Goal: Transaction & Acquisition: Purchase product/service

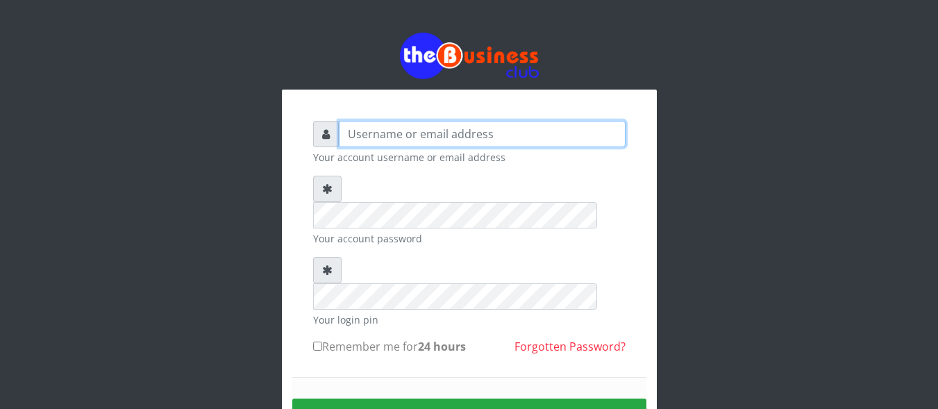
click at [451, 131] on input "text" at bounding box center [482, 134] width 287 height 26
type input "DanBig"
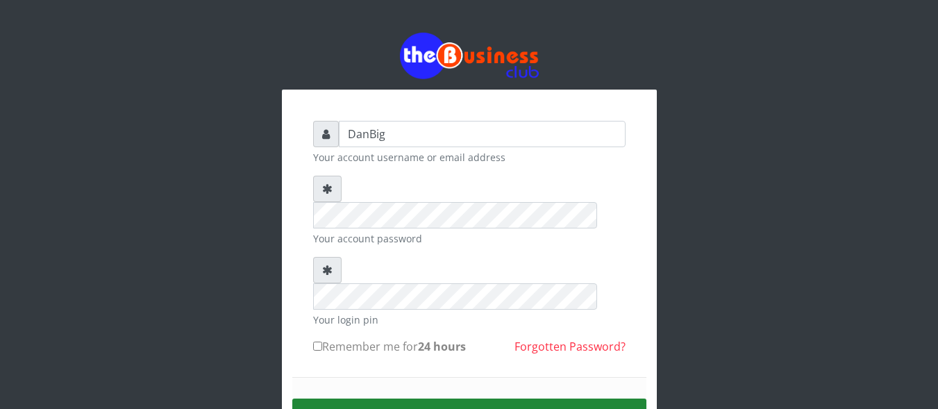
click at [443, 399] on button "Sign in" at bounding box center [469, 416] width 354 height 35
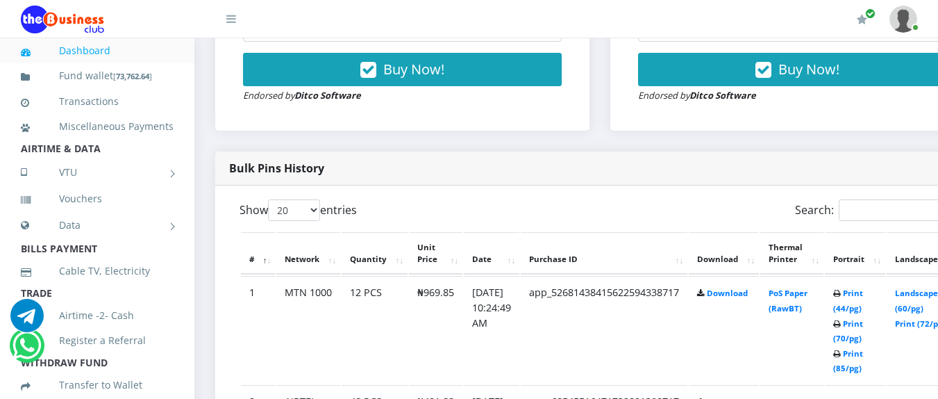
scroll to position [499, 0]
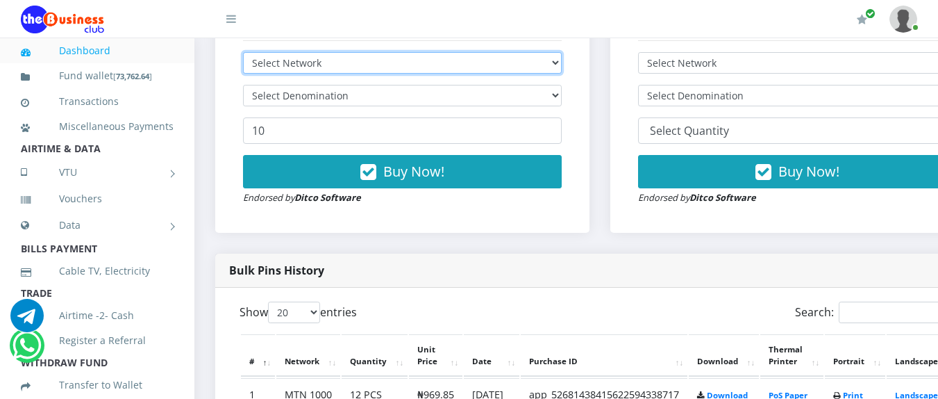
click at [542, 66] on select "Select Network MTN Globacom 9Mobile Airtel" at bounding box center [402, 63] width 319 height 22
click at [557, 61] on select "Select Network MTN Globacom 9Mobile Airtel" at bounding box center [402, 63] width 319 height 22
click at [562, 66] on select "Select Network MTN Globacom 9Mobile Airtel" at bounding box center [402, 63] width 319 height 22
click at [533, 70] on select "Select Network MTN Globacom 9Mobile Airtel" at bounding box center [402, 63] width 319 height 22
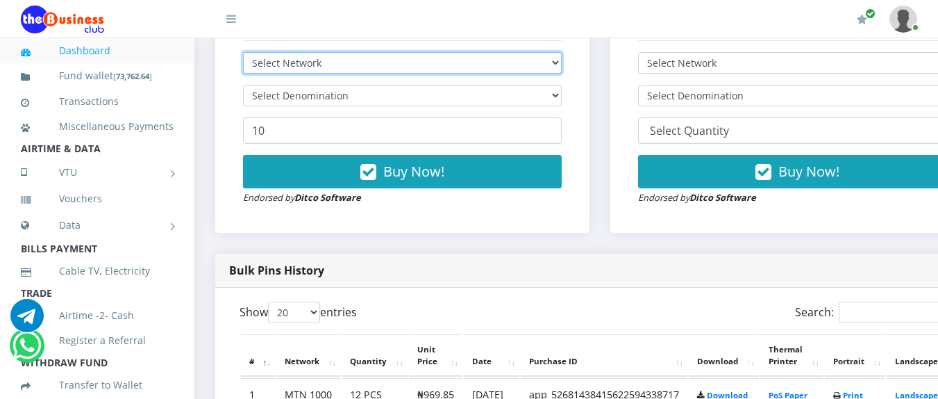
select select "MTN"
click at [243, 55] on select "Select Network MTN Globacom 9Mobile Airtel" at bounding box center [402, 63] width 319 height 22
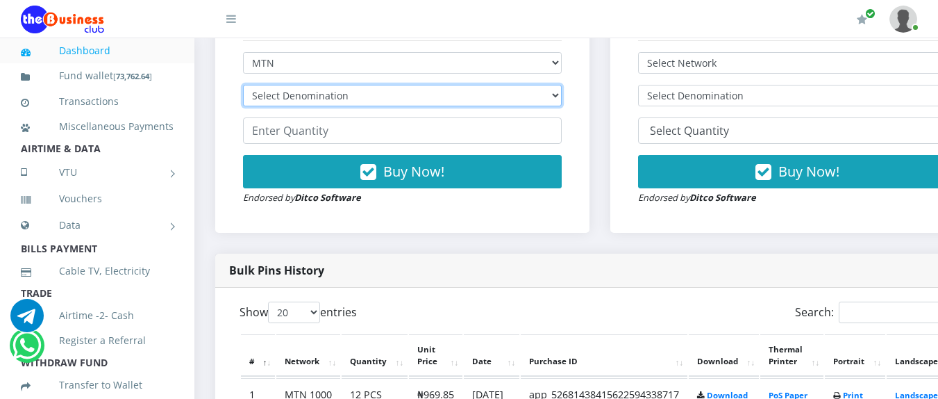
click at [392, 97] on select "Select Denomination MTN NGN100 - ₦96.94 MTN NGN200 - ₦193.88 MTN NGN400 - ₦387.…" at bounding box center [402, 96] width 319 height 22
select select "96.94-100"
click at [243, 87] on select "Select Denomination MTN NGN100 - ₦96.94 MTN NGN200 - ₦193.88 MTN NGN400 - ₦387.…" at bounding box center [402, 96] width 319 height 22
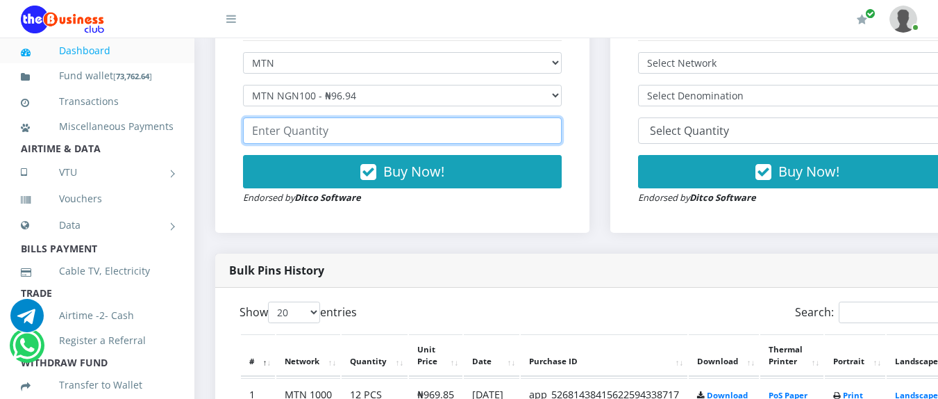
click at [380, 140] on input "number" at bounding box center [402, 130] width 319 height 26
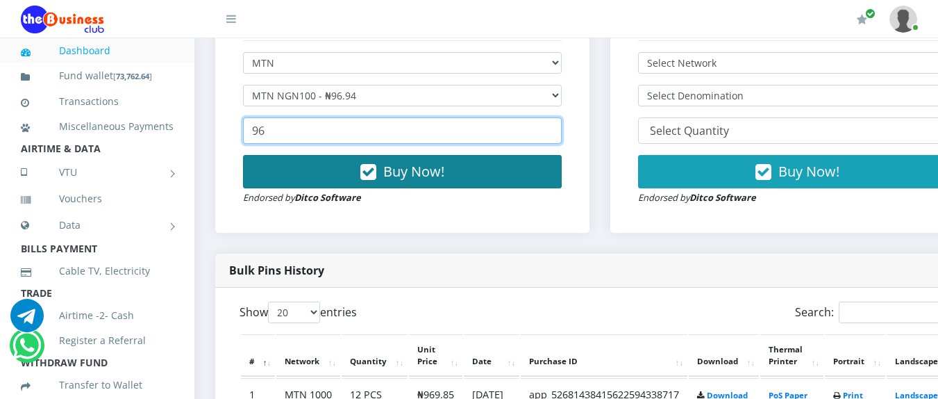
type input "96"
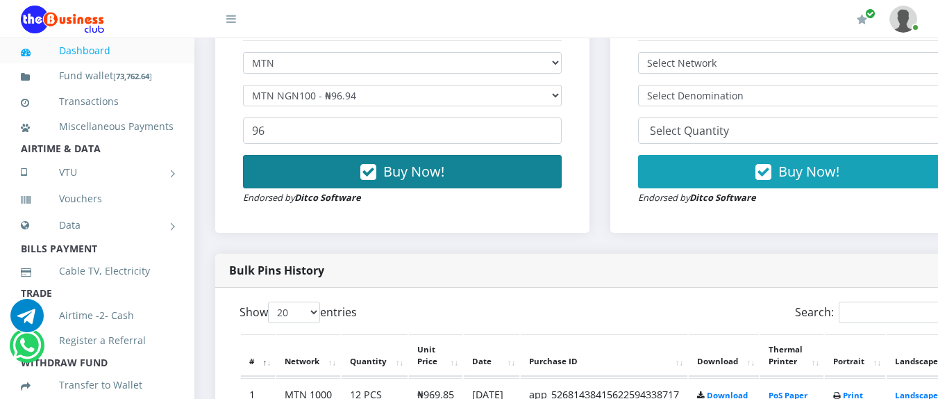
click at [376, 171] on icon "button" at bounding box center [368, 172] width 16 height 14
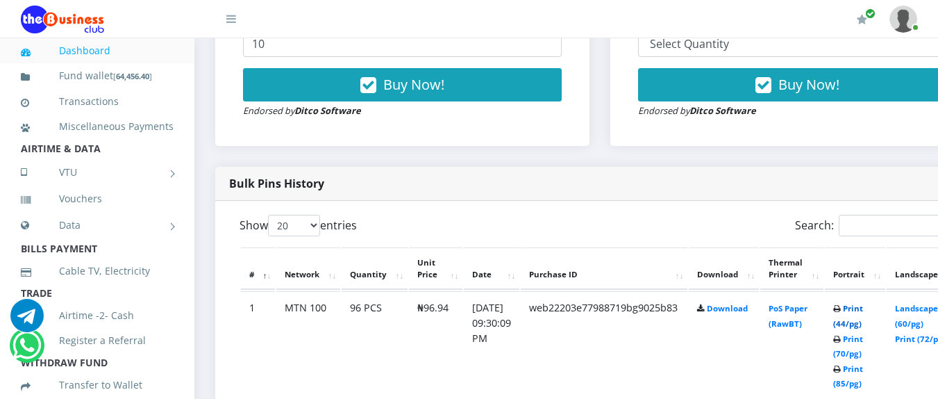
scroll to position [612, 0]
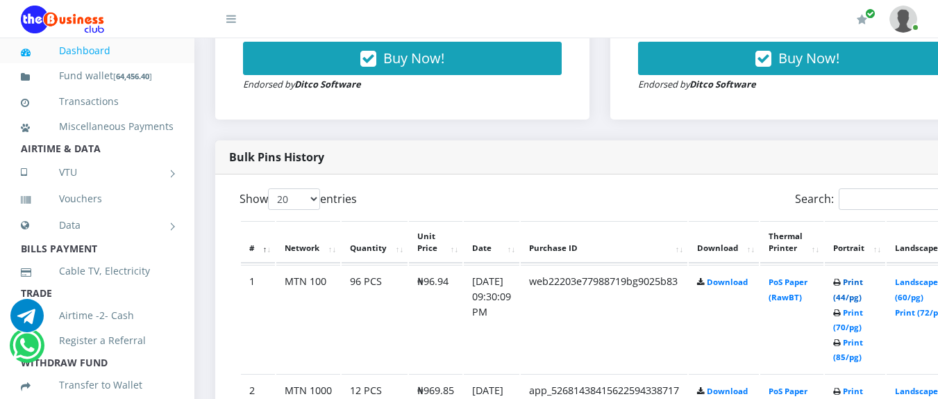
click at [863, 282] on link "Print (44/pg)" at bounding box center [848, 289] width 30 height 26
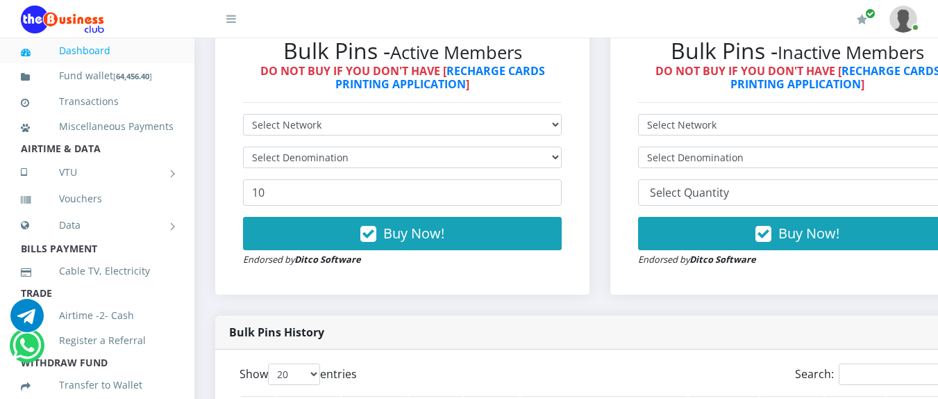
scroll to position [430, 0]
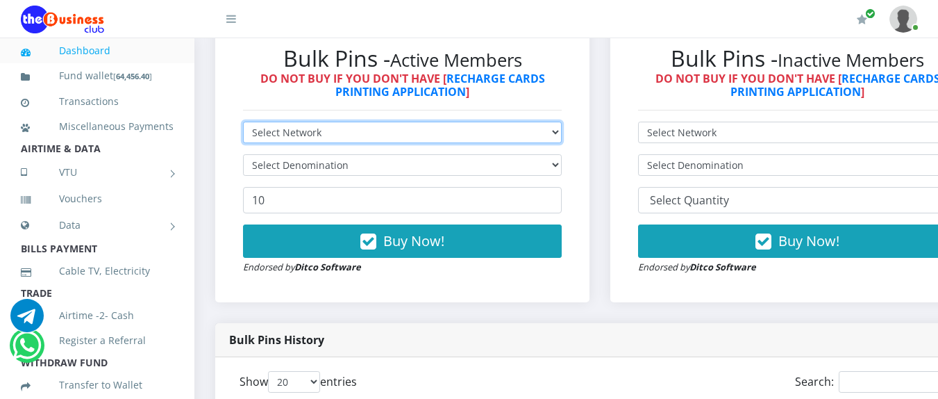
click at [562, 137] on select "Select Network MTN Globacom 9Mobile Airtel" at bounding box center [402, 132] width 319 height 22
select select "MTN"
click at [243, 124] on select "Select Network MTN Globacom 9Mobile Airtel" at bounding box center [402, 132] width 319 height 22
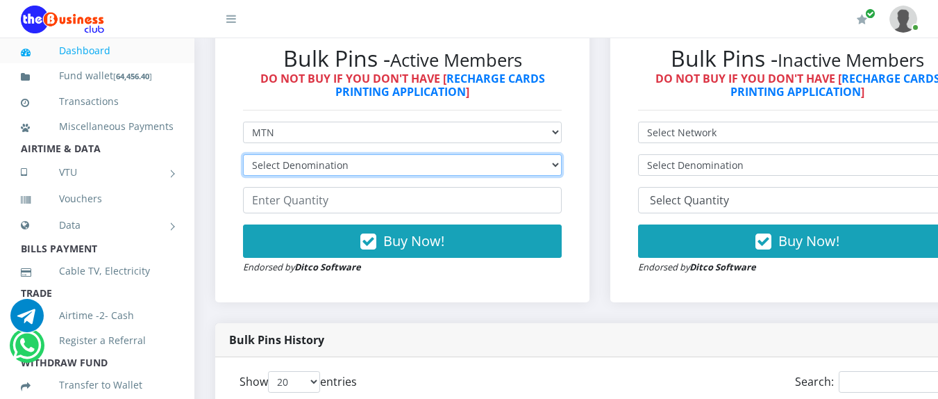
click at [505, 172] on select "Select Denomination MTN NGN100 - ₦96.94 MTN NGN200 - ₦193.88 MTN NGN400 - ₦387.…" at bounding box center [402, 165] width 319 height 22
select select "193.88-200"
click at [243, 157] on select "Select Denomination MTN NGN100 - ₦96.94 MTN NGN200 - ₦193.88 MTN NGN400 - ₦387.…" at bounding box center [402, 165] width 319 height 22
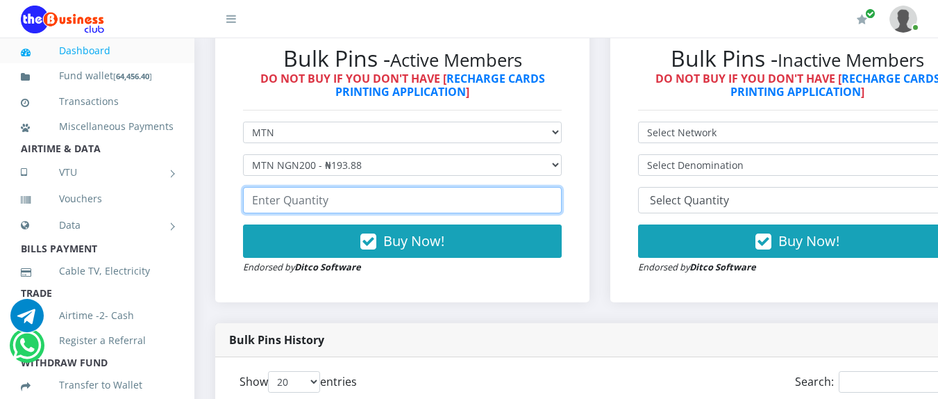
click at [487, 210] on input "number" at bounding box center [402, 200] width 319 height 26
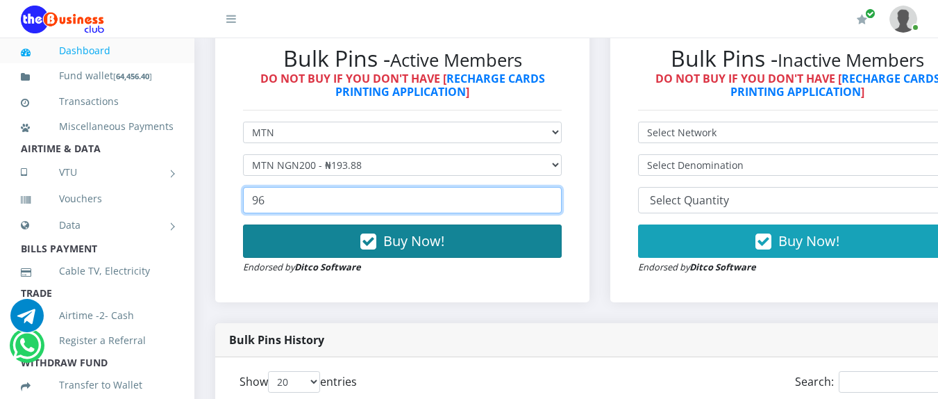
type input "96"
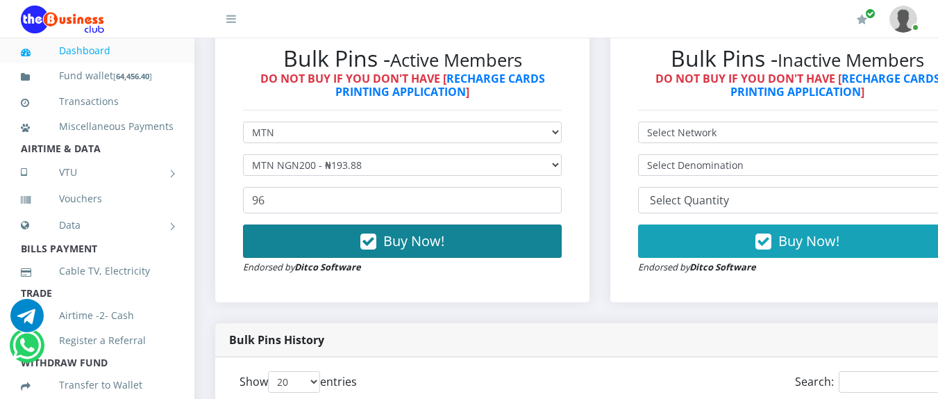
click at [476, 258] on button "Buy Now!" at bounding box center [402, 240] width 319 height 33
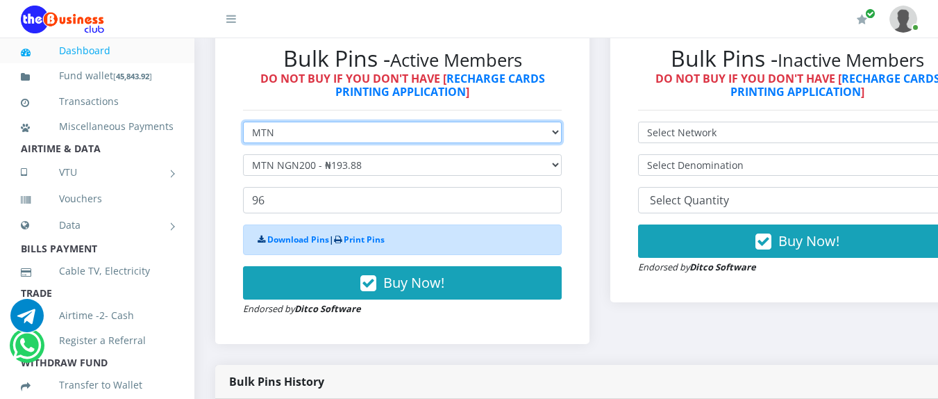
click at [400, 135] on select "Select Network MTN Globacom 9Mobile Airtel" at bounding box center [402, 132] width 319 height 22
click at [243, 124] on select "Select Network MTN Globacom 9Mobile Airtel" at bounding box center [402, 132] width 319 height 22
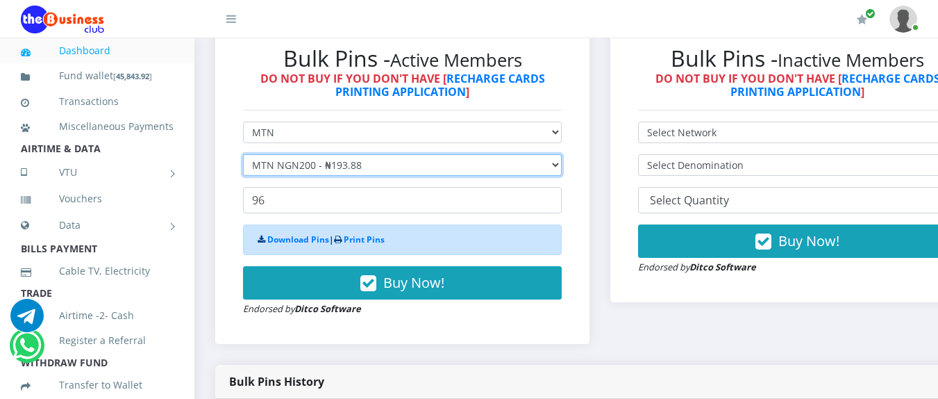
click at [380, 167] on select "Select Denomination MTN NGN100 - ₦96.94 MTN NGN200 - ₦193.88 MTN NGN400 - ₦387.…" at bounding box center [402, 165] width 319 height 22
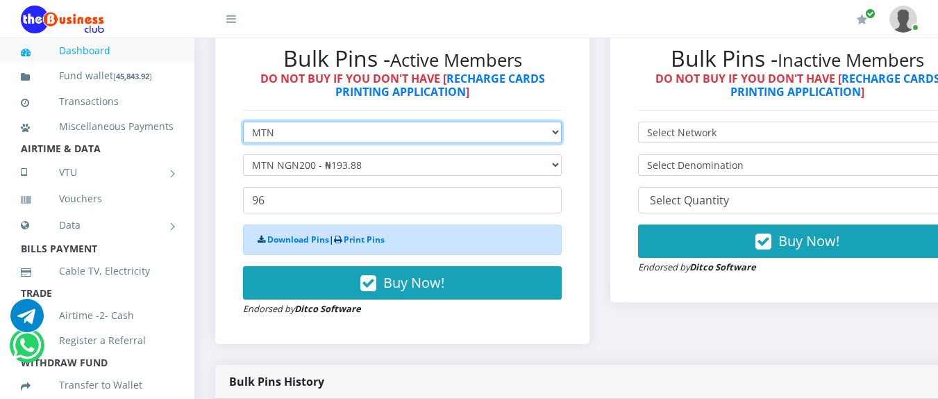
click at [380, 133] on select "Select Network MTN Globacom 9Mobile Airtel" at bounding box center [402, 132] width 319 height 22
select select "Airtel"
click at [243, 124] on select "Select Network MTN Globacom 9Mobile Airtel" at bounding box center [402, 132] width 319 height 22
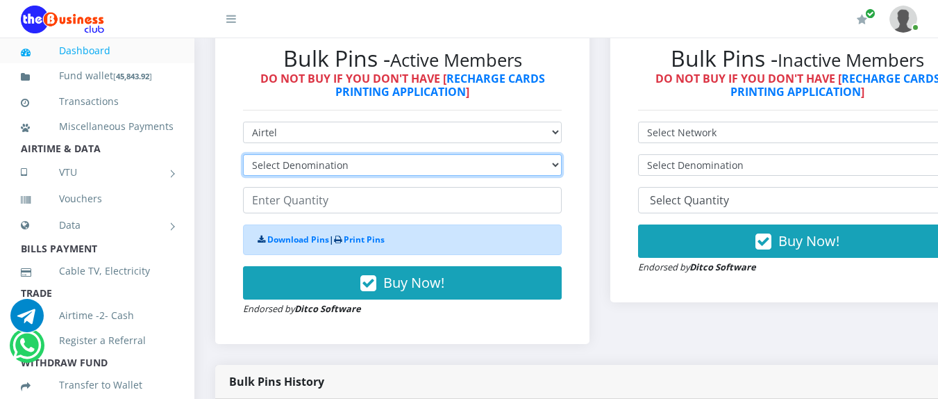
click at [357, 165] on select "Select Denomination Airtel NGN100 - ₦96.36 Airtel NGN200 - ₦192.72 Airtel NGN50…" at bounding box center [402, 165] width 319 height 22
select select "96.36-100"
click at [243, 157] on select "Select Denomination Airtel NGN100 - ₦96.36 Airtel NGN200 - ₦192.72 Airtel NGN50…" at bounding box center [402, 165] width 319 height 22
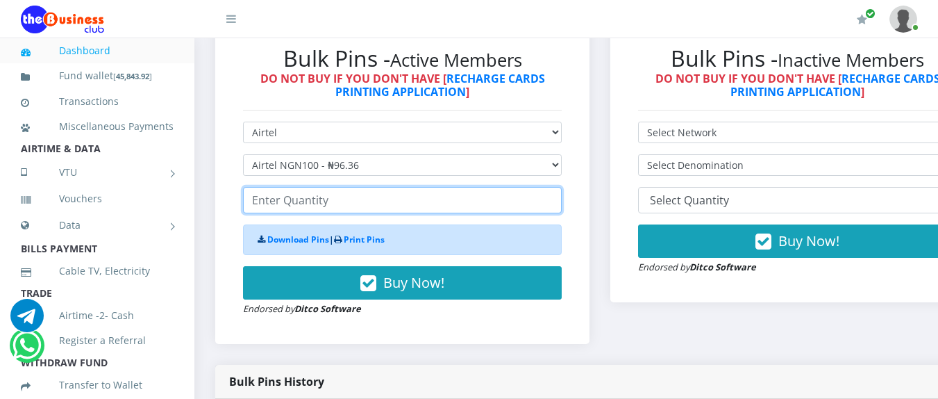
click at [342, 205] on input "number" at bounding box center [402, 200] width 319 height 26
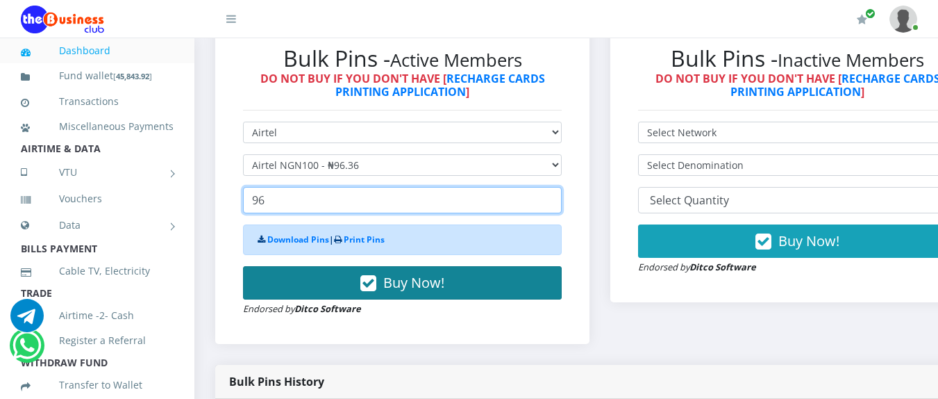
type input "96"
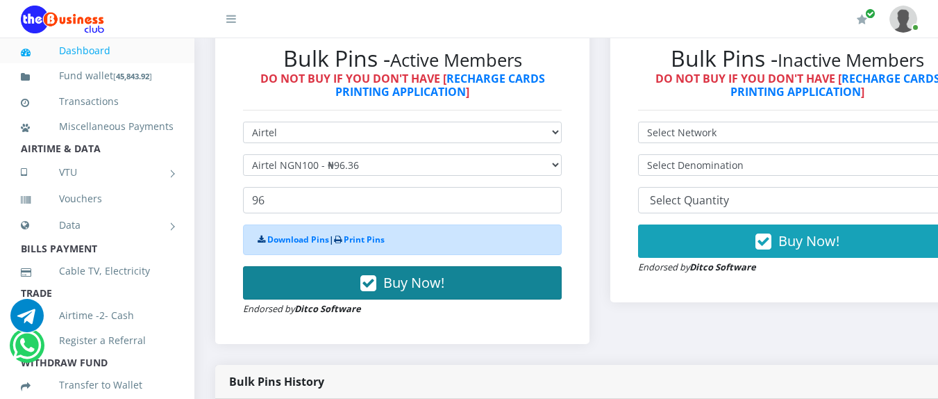
click at [356, 278] on button "Buy Now!" at bounding box center [402, 282] width 319 height 33
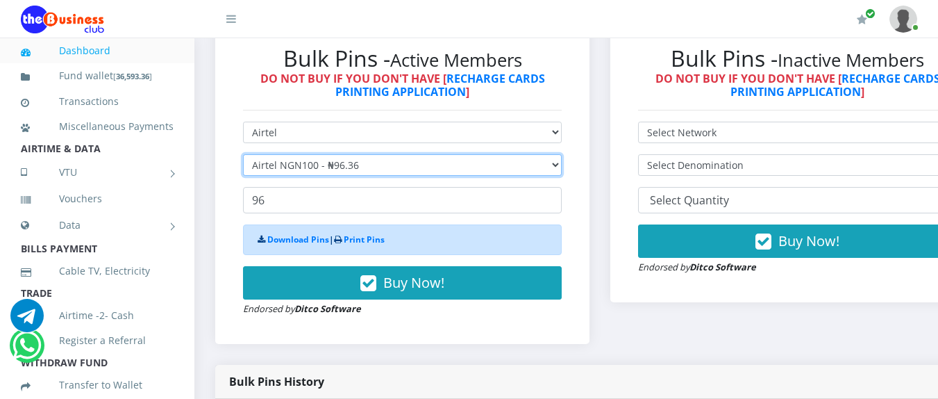
click at [317, 169] on select "Select Denomination Airtel NGN100 - ₦96.36 Airtel NGN200 - ₦192.72 Airtel NGN50…" at bounding box center [402, 165] width 319 height 22
select select "192.72-200"
click at [243, 157] on select "Select Denomination Airtel NGN100 - ₦96.36 Airtel NGN200 - ₦192.72 Airtel NGN50…" at bounding box center [402, 165] width 319 height 22
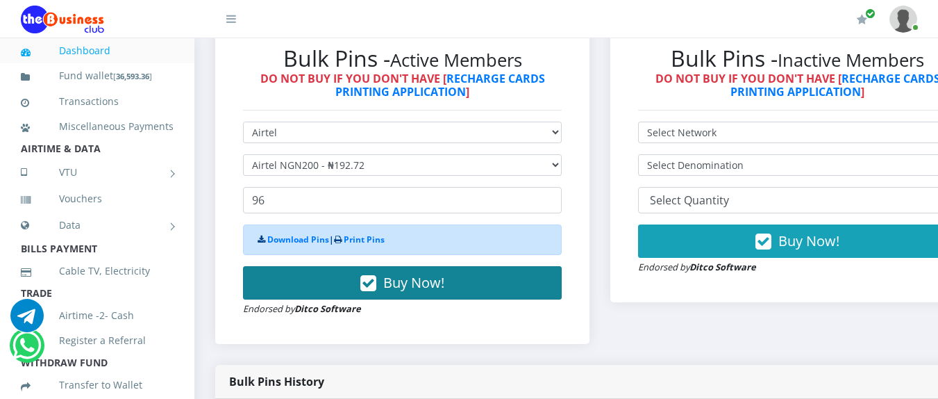
click at [324, 292] on button "Buy Now!" at bounding box center [402, 282] width 319 height 33
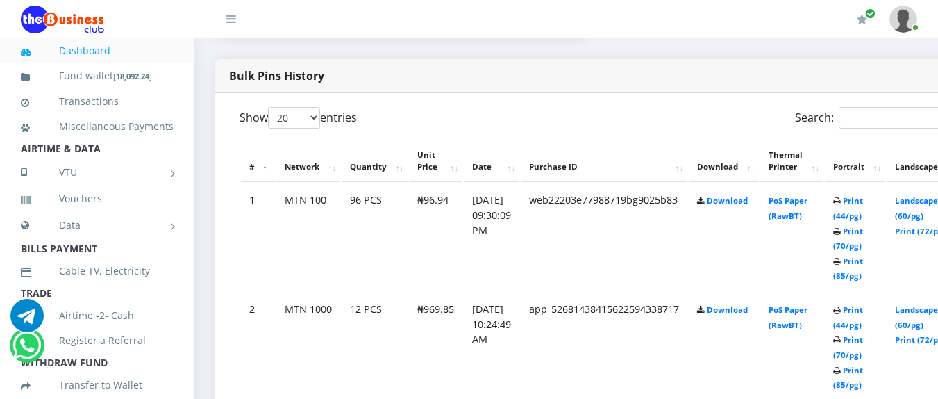
scroll to position [763, 0]
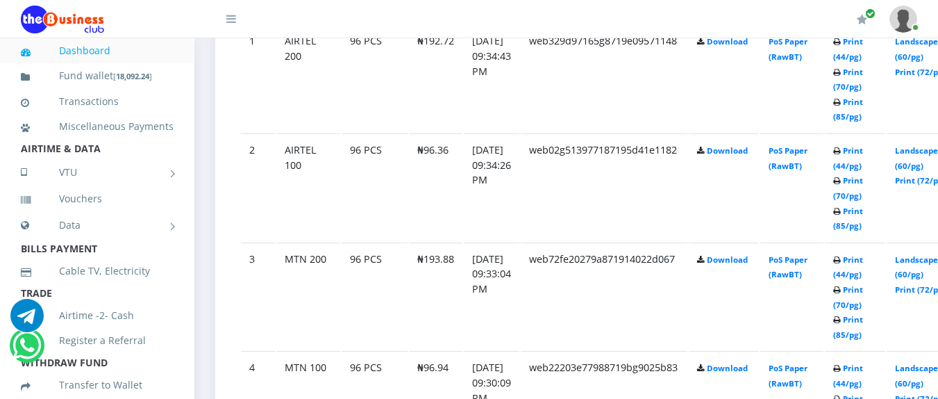
scroll to position [880, 0]
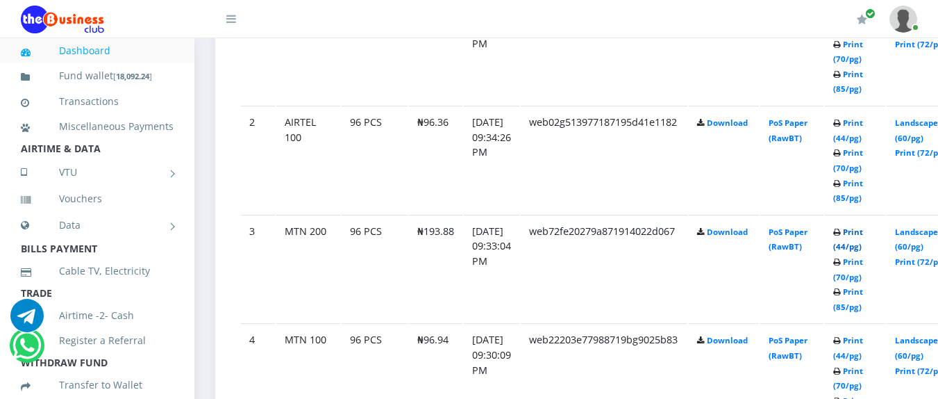
click at [863, 232] on link "Print (44/pg)" at bounding box center [848, 239] width 30 height 26
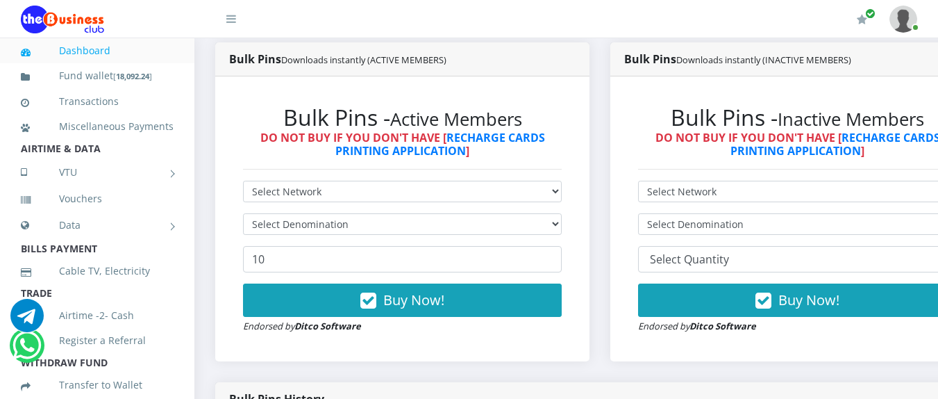
scroll to position [297, 0]
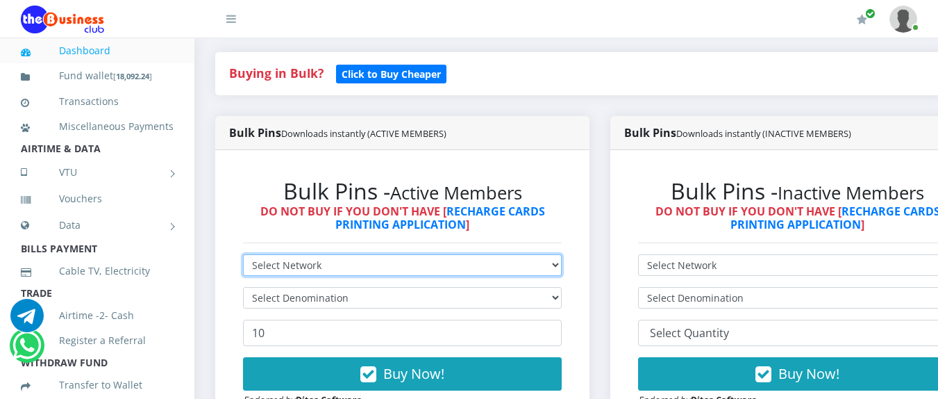
click at [439, 272] on select "Select Network MTN Globacom 9Mobile Airtel" at bounding box center [402, 265] width 319 height 22
select select "MTN"
click at [243, 257] on select "Select Network MTN Globacom 9Mobile Airtel" at bounding box center [402, 265] width 319 height 22
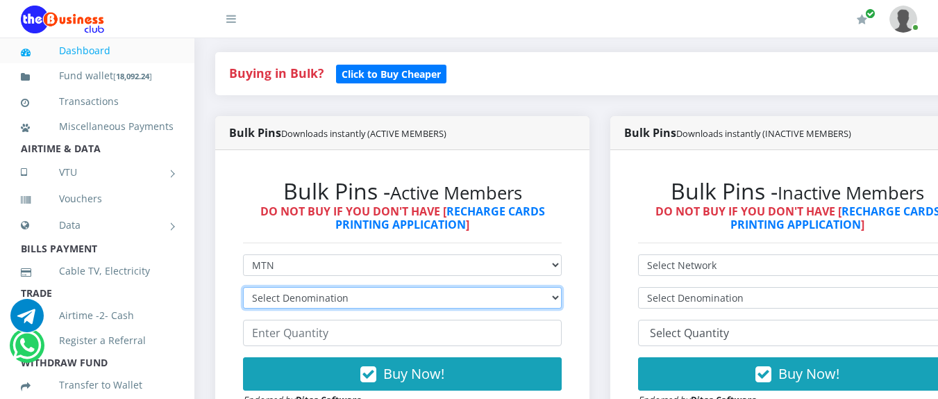
click at [410, 304] on select "Select Denomination MTN NGN100 - ₦96.94 MTN NGN200 - ₦193.88 MTN NGN400 - ₦387.…" at bounding box center [402, 298] width 319 height 22
select select "484.7-500"
click at [243, 290] on select "Select Denomination MTN NGN100 - ₦96.94 MTN NGN200 - ₦193.88 MTN NGN400 - ₦387.…" at bounding box center [402, 298] width 319 height 22
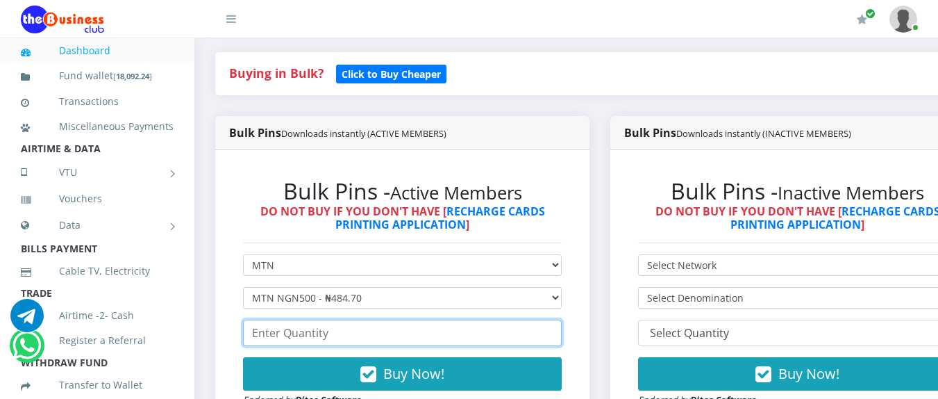
click at [355, 333] on input "number" at bounding box center [402, 332] width 319 height 26
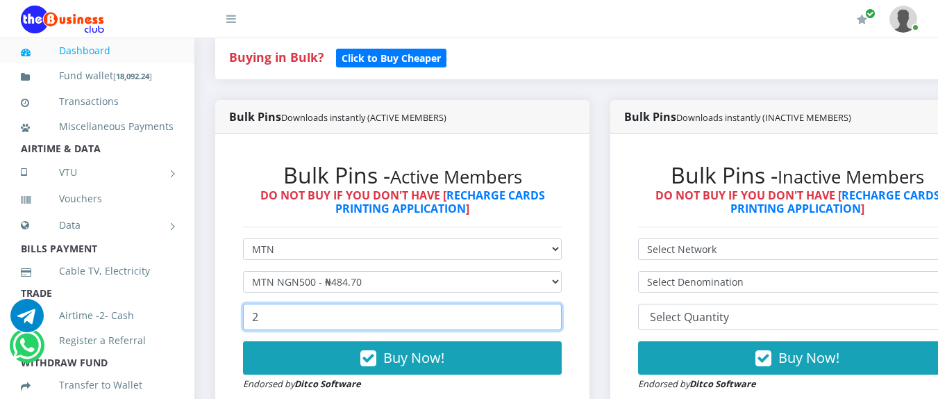
scroll to position [334, 0]
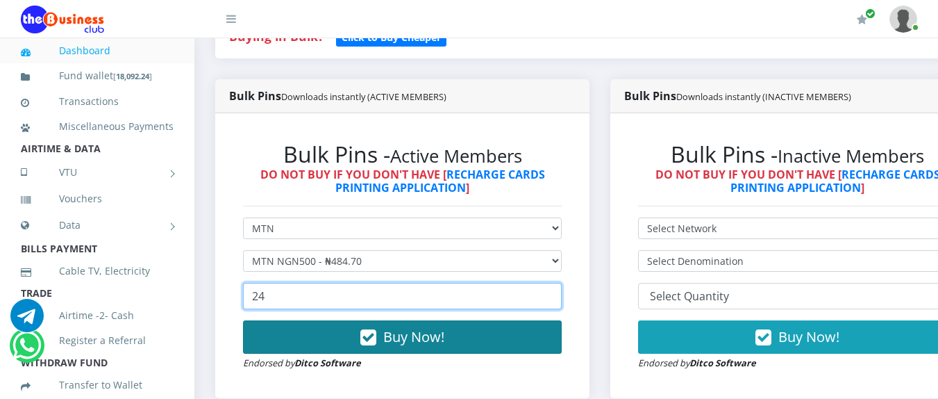
type input "24"
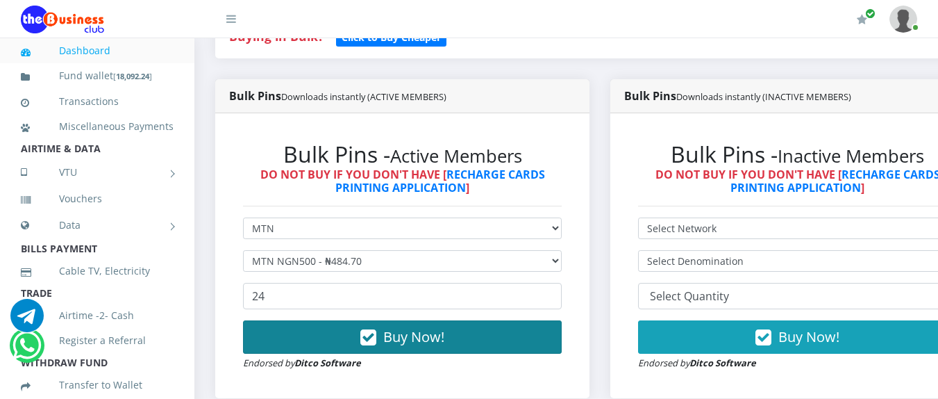
click at [473, 339] on button "Buy Now!" at bounding box center [402, 336] width 319 height 33
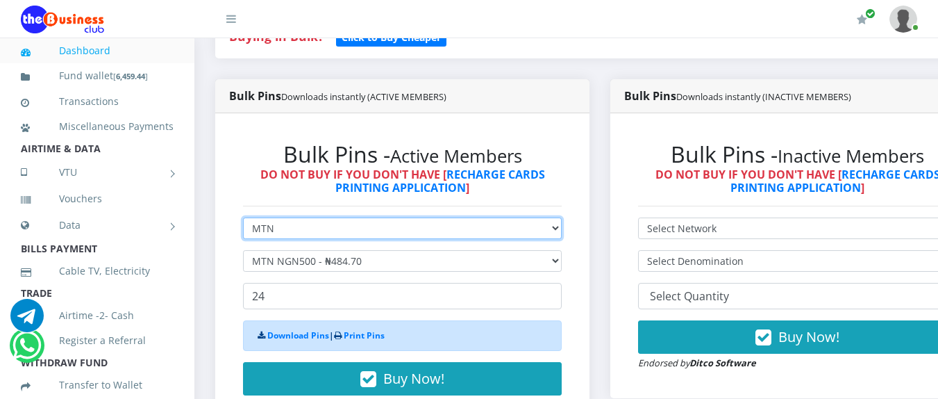
click at [385, 228] on select "Select Network MTN Globacom 9Mobile Airtel" at bounding box center [402, 228] width 319 height 22
select select "Airtel"
click at [243, 220] on select "Select Network MTN Globacom 9Mobile Airtel" at bounding box center [402, 228] width 319 height 22
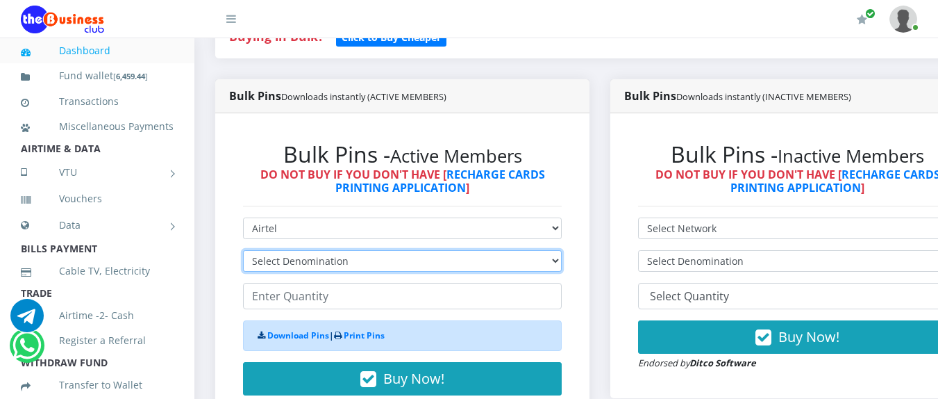
click at [327, 260] on select "Select Denomination Airtel NGN100 - ₦96.36 Airtel NGN200 - ₦192.72 Airtel NGN50…" at bounding box center [402, 261] width 319 height 22
select select "481.8-500"
click at [243, 253] on select "Select Denomination Airtel NGN100 - ₦96.36 Airtel NGN200 - ₦192.72 Airtel NGN50…" at bounding box center [402, 261] width 319 height 22
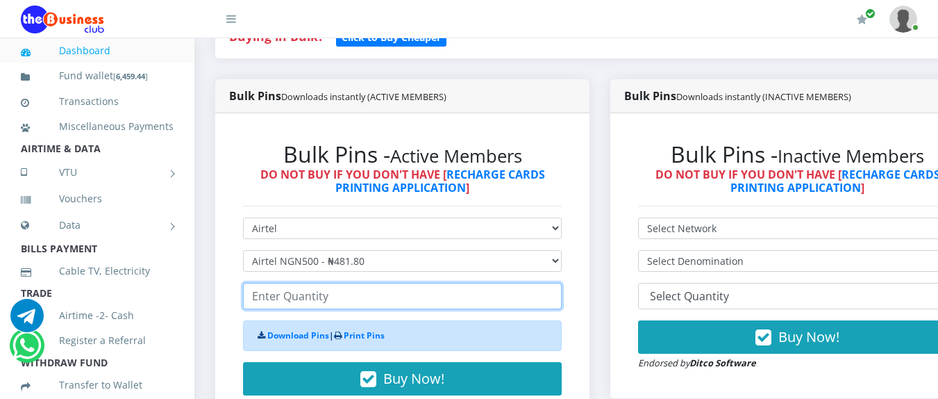
click at [321, 292] on input "number" at bounding box center [402, 296] width 319 height 26
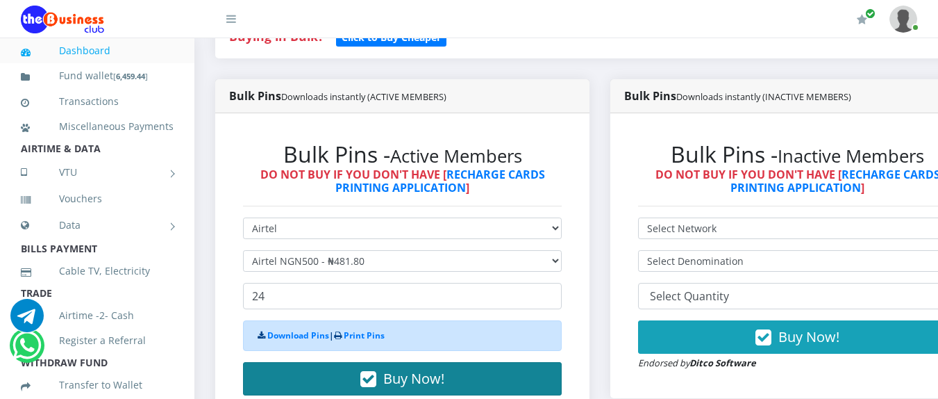
click at [392, 387] on span "Buy Now!" at bounding box center [413, 378] width 61 height 19
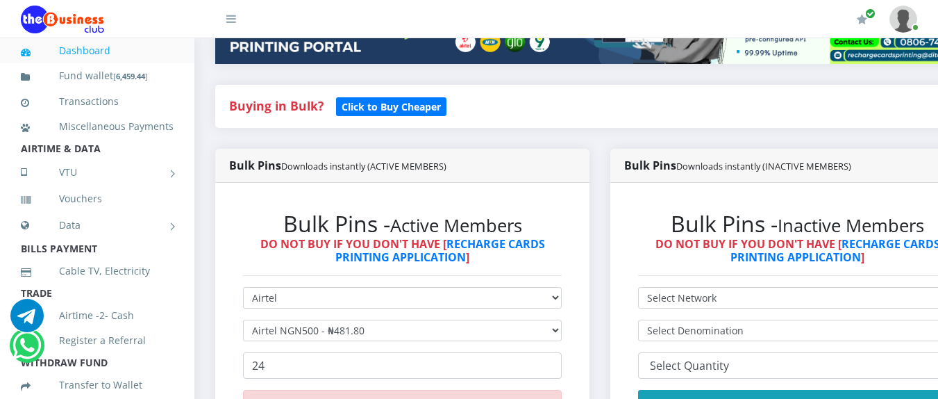
scroll to position [278, 0]
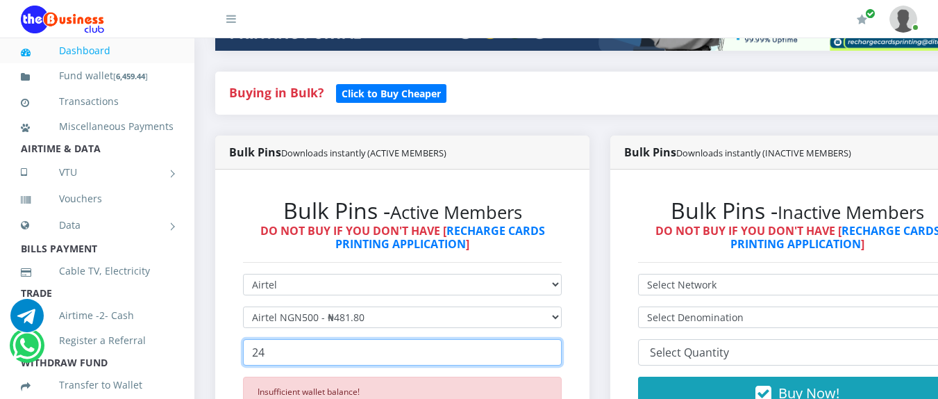
click at [484, 355] on input "24" at bounding box center [402, 352] width 319 height 26
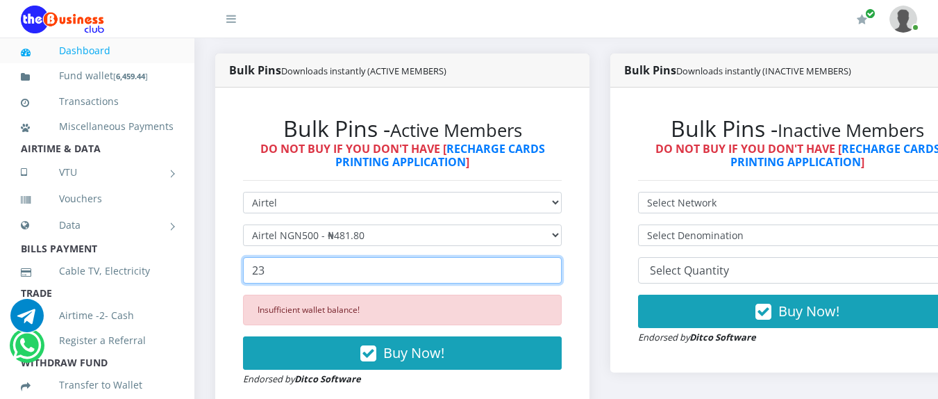
scroll to position [361, 0]
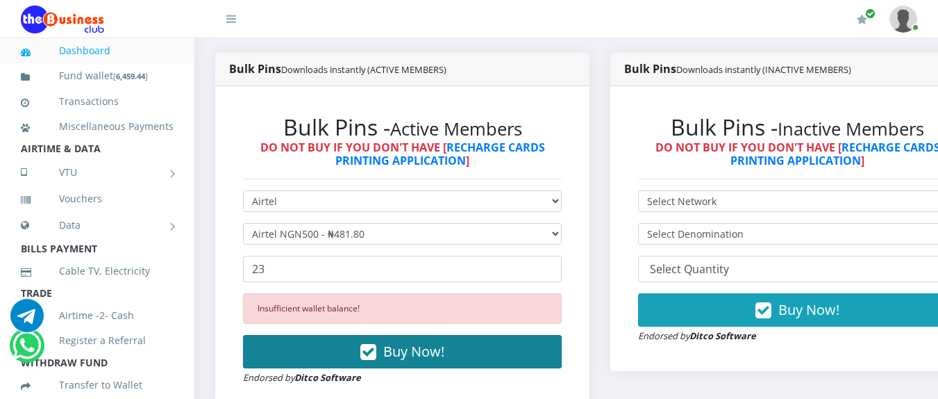
click at [476, 355] on button "Buy Now!" at bounding box center [402, 351] width 319 height 33
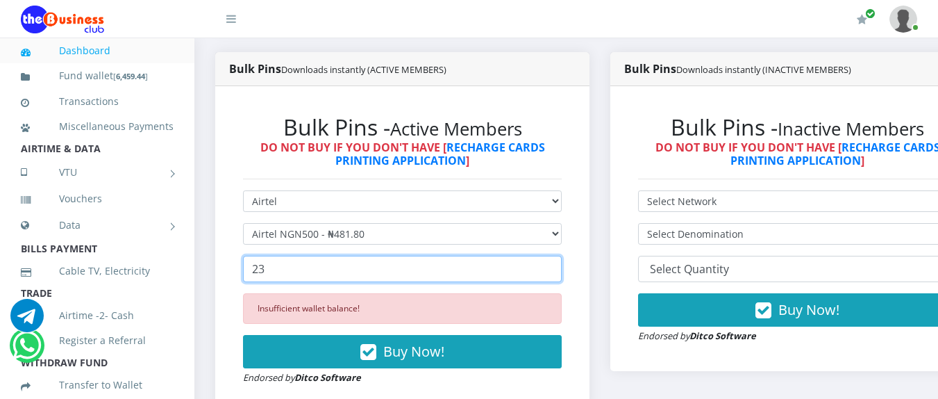
click at [394, 267] on input "23" at bounding box center [402, 268] width 319 height 26
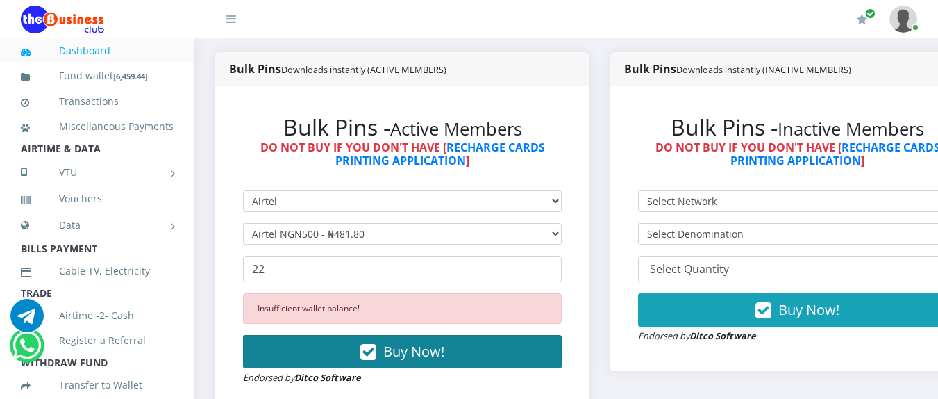
click at [399, 351] on span "Buy Now!" at bounding box center [413, 351] width 61 height 19
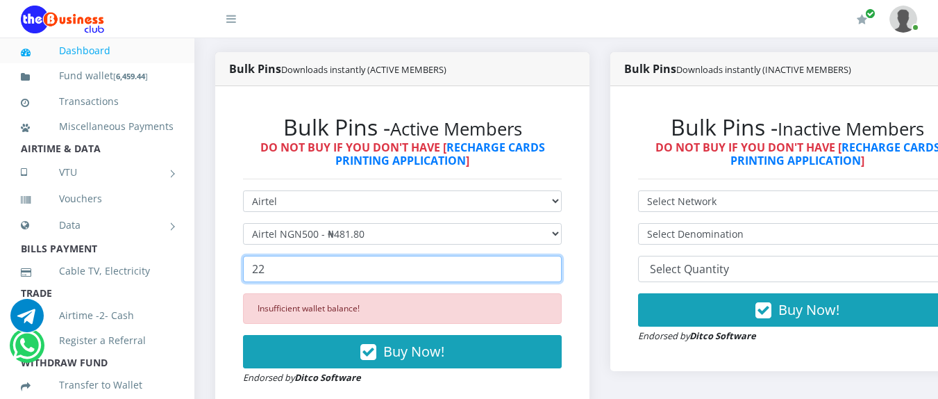
click at [353, 271] on input "22" at bounding box center [402, 268] width 319 height 26
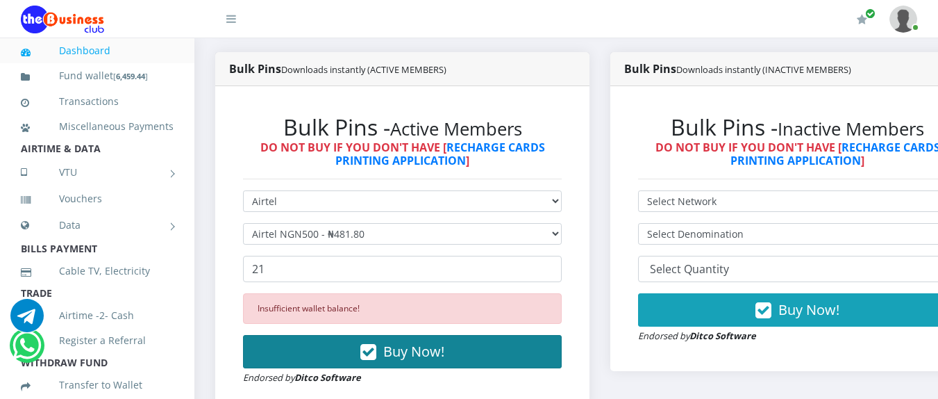
click at [372, 341] on button "Buy Now!" at bounding box center [402, 351] width 319 height 33
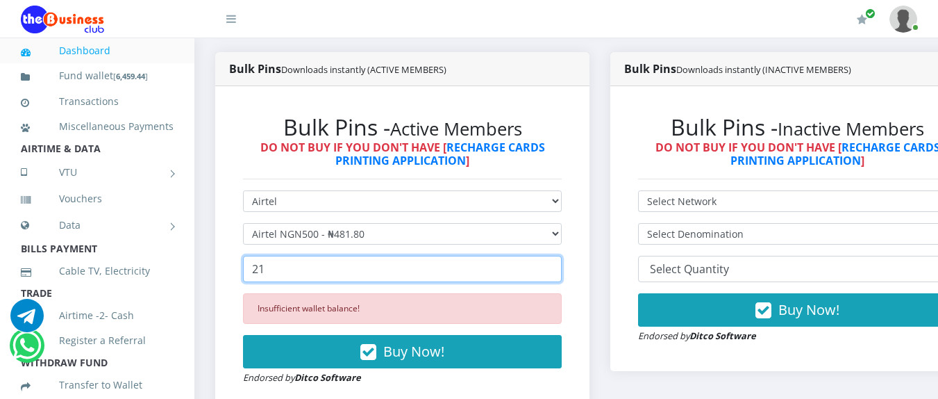
click at [353, 272] on input "21" at bounding box center [402, 268] width 319 height 26
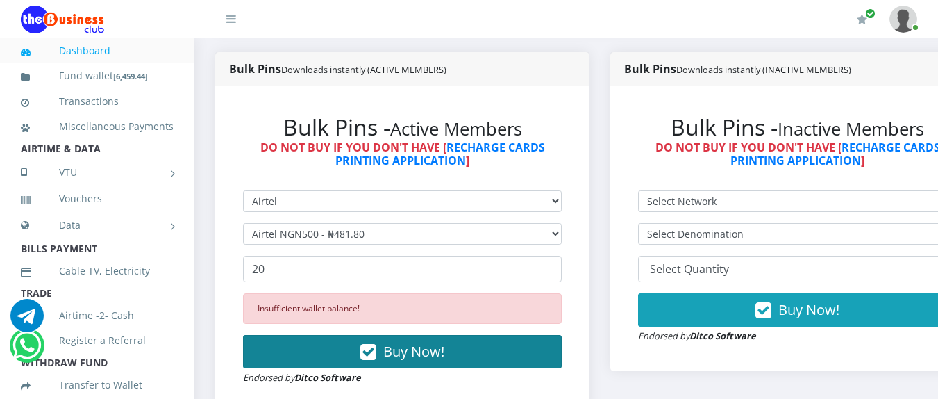
click at [358, 361] on button "Buy Now!" at bounding box center [402, 351] width 319 height 33
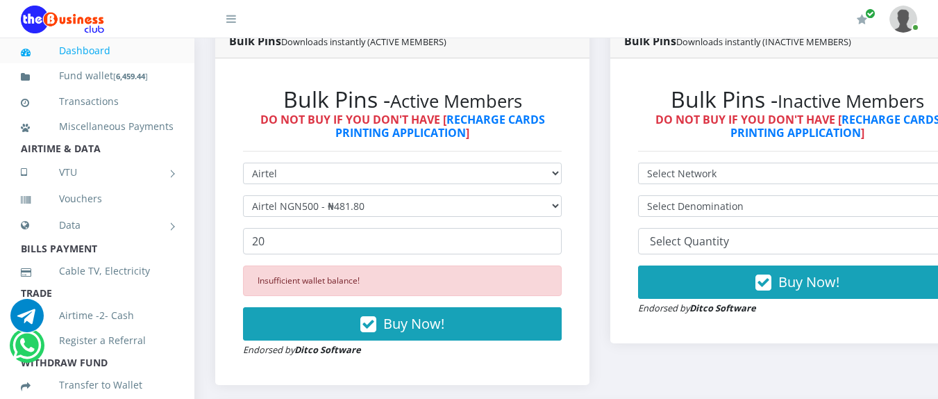
scroll to position [435, 0]
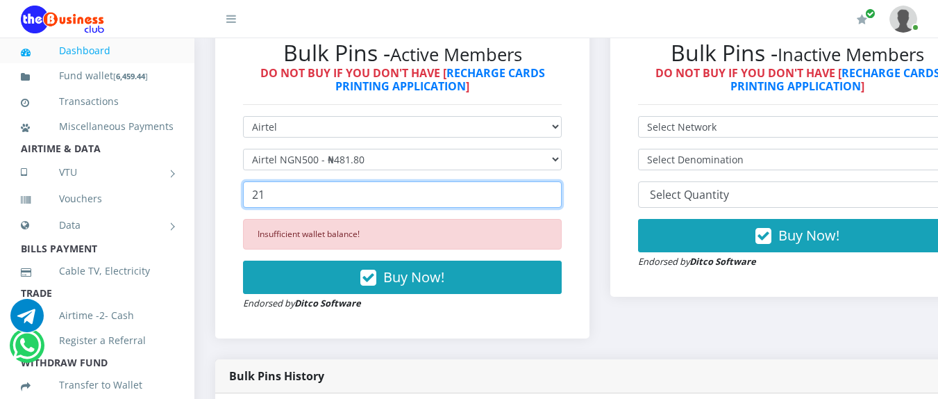
click at [561, 194] on input "21" at bounding box center [402, 194] width 319 height 26
click at [559, 199] on input "20" at bounding box center [402, 194] width 319 height 26
click at [559, 199] on input "19" at bounding box center [402, 194] width 319 height 26
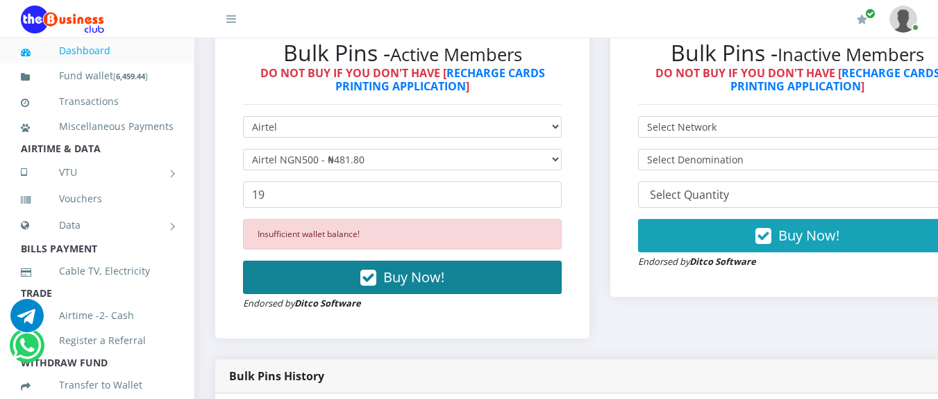
click at [512, 274] on button "Buy Now!" at bounding box center [402, 276] width 319 height 33
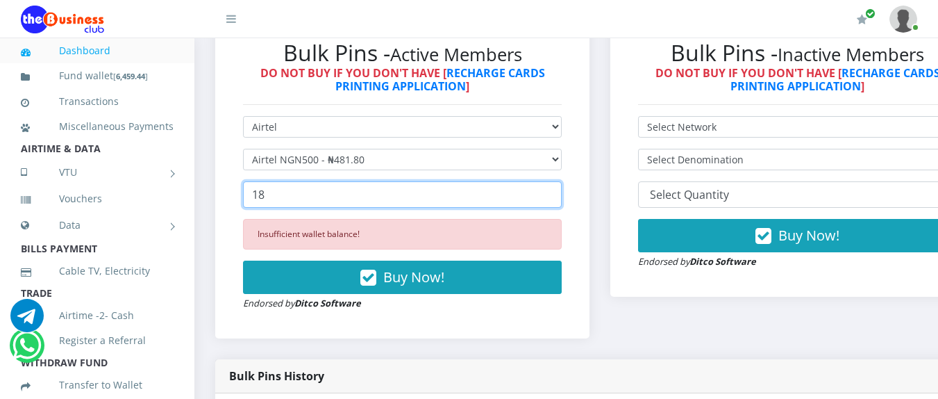
click at [559, 201] on input "18" at bounding box center [402, 194] width 319 height 26
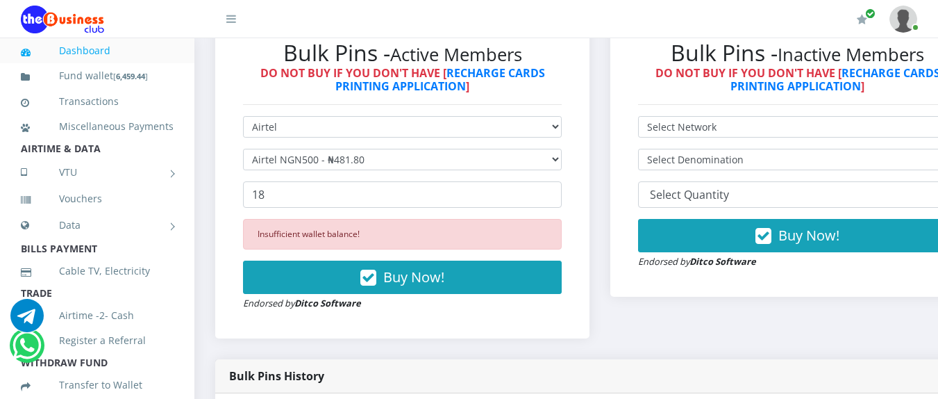
click at [521, 282] on button "Buy Now!" at bounding box center [402, 276] width 319 height 33
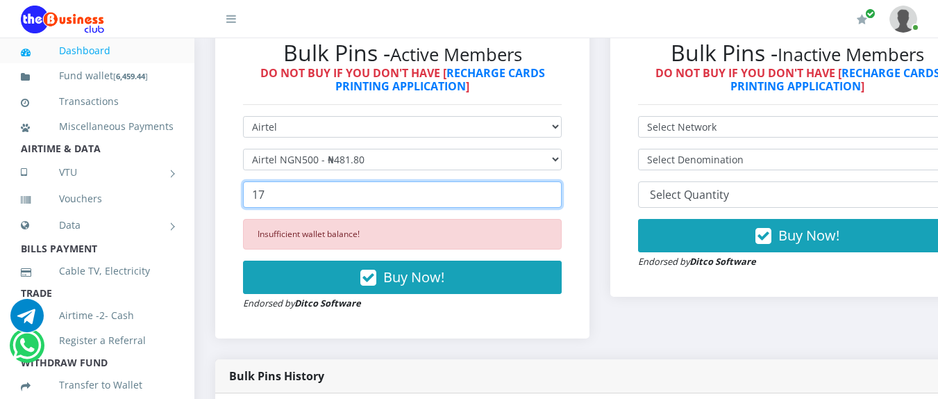
click at [560, 203] on input "17" at bounding box center [402, 194] width 319 height 26
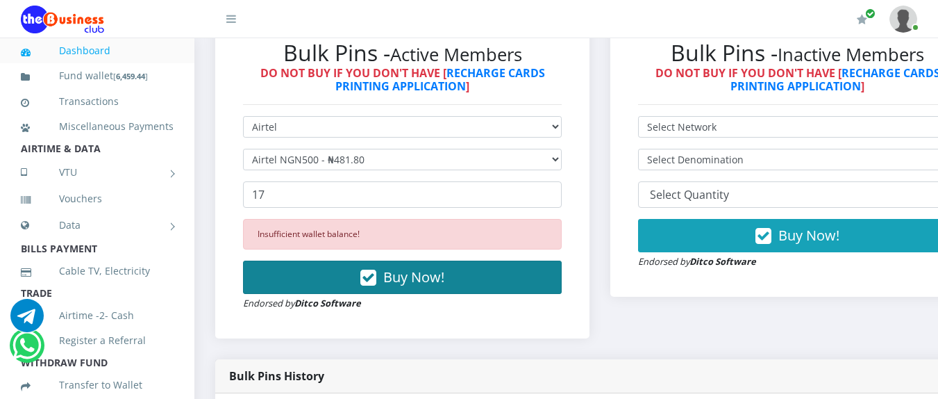
click at [471, 278] on button "Buy Now!" at bounding box center [402, 276] width 319 height 33
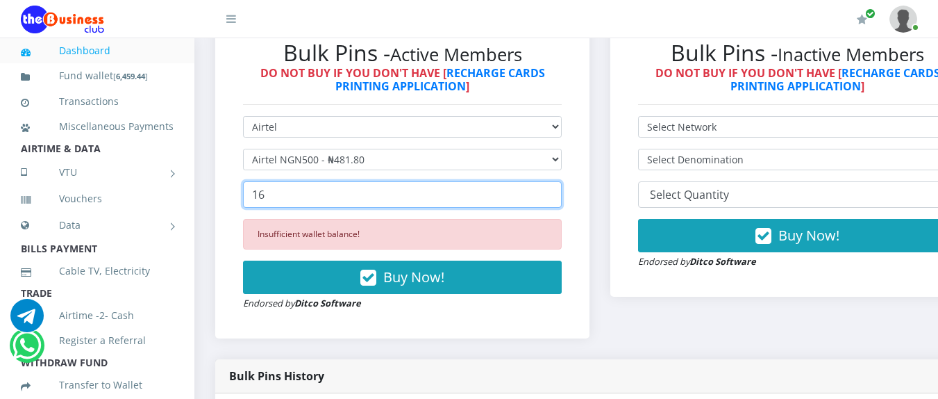
click at [558, 203] on input "16" at bounding box center [402, 194] width 319 height 26
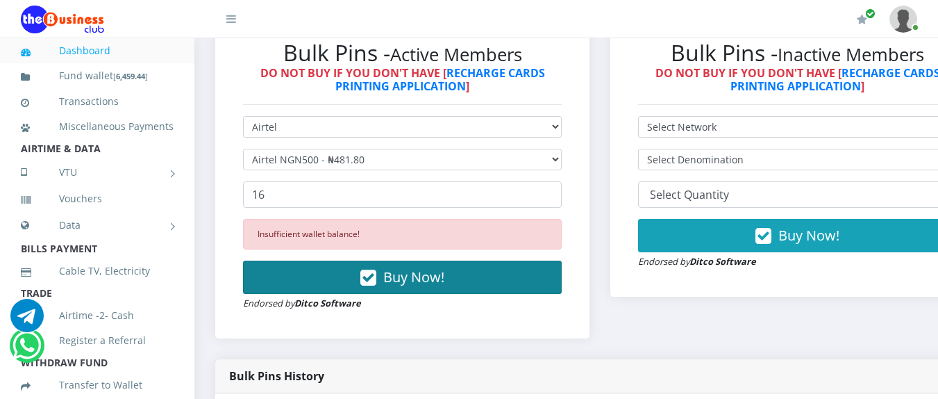
click at [503, 277] on button "Buy Now!" at bounding box center [402, 276] width 319 height 33
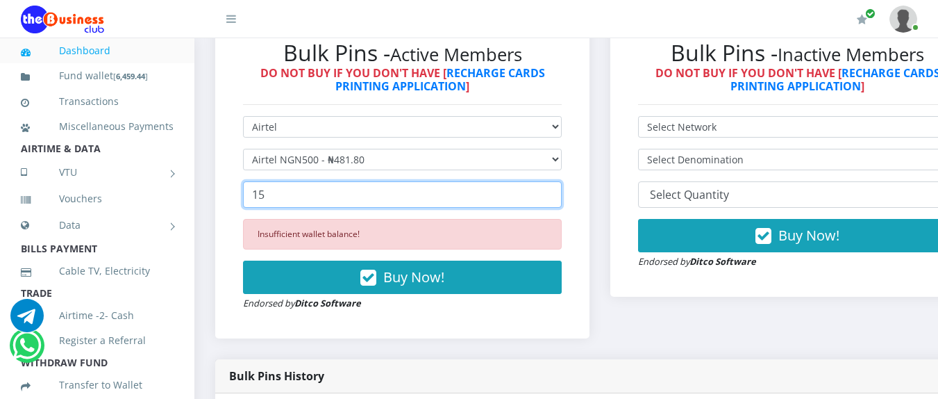
type input "15"
click at [560, 203] on input "15" at bounding box center [402, 194] width 319 height 26
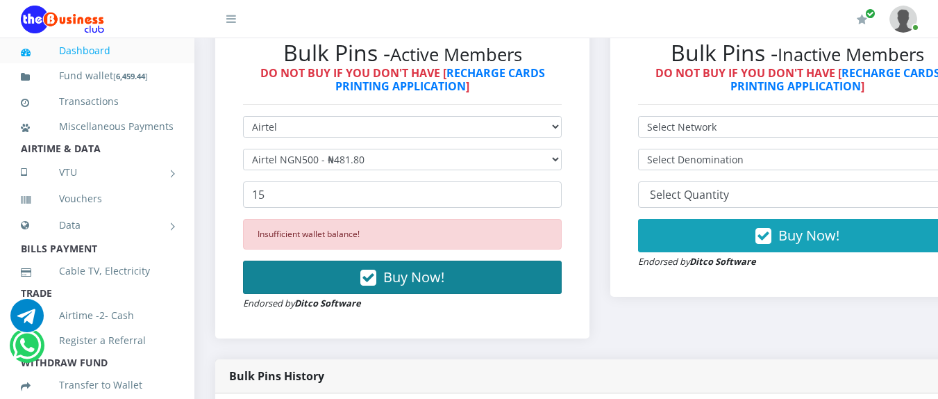
click at [508, 290] on button "Buy Now!" at bounding box center [402, 276] width 319 height 33
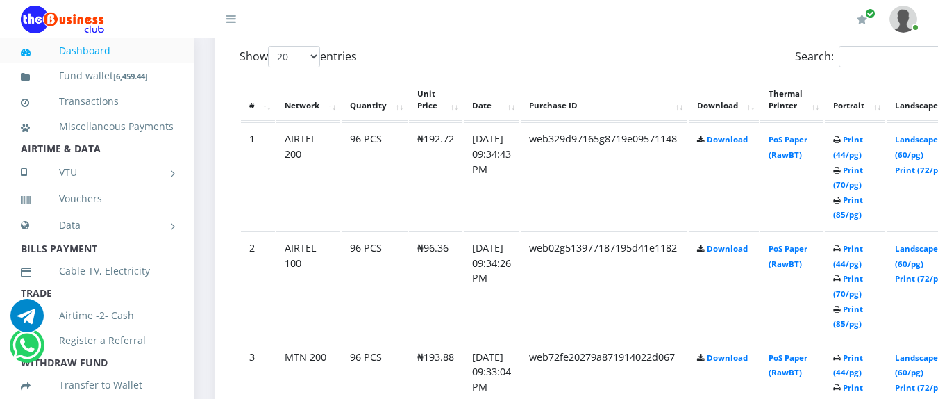
scroll to position [824, 0]
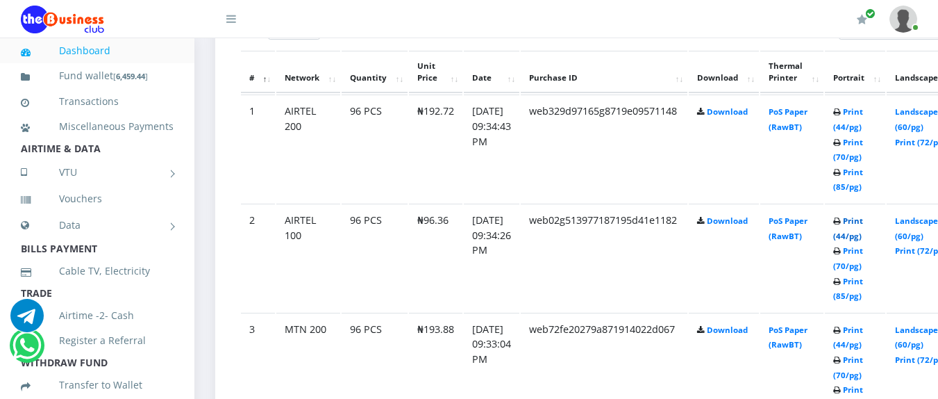
click at [863, 219] on link "Print (44/pg)" at bounding box center [848, 228] width 30 height 26
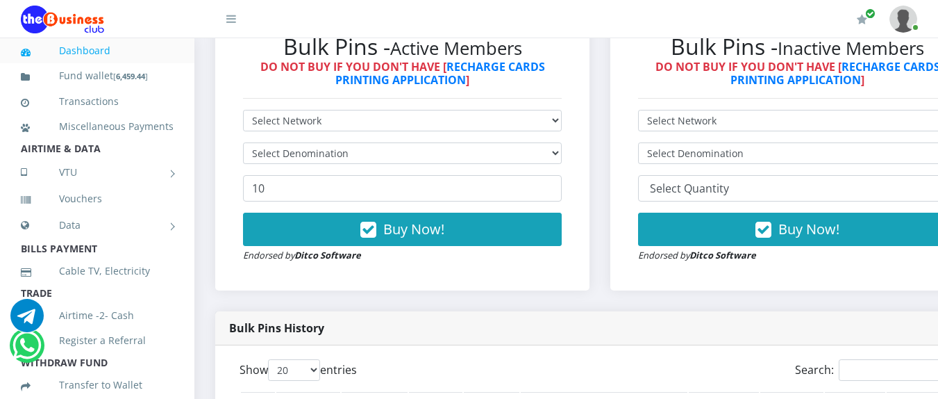
scroll to position [421, 0]
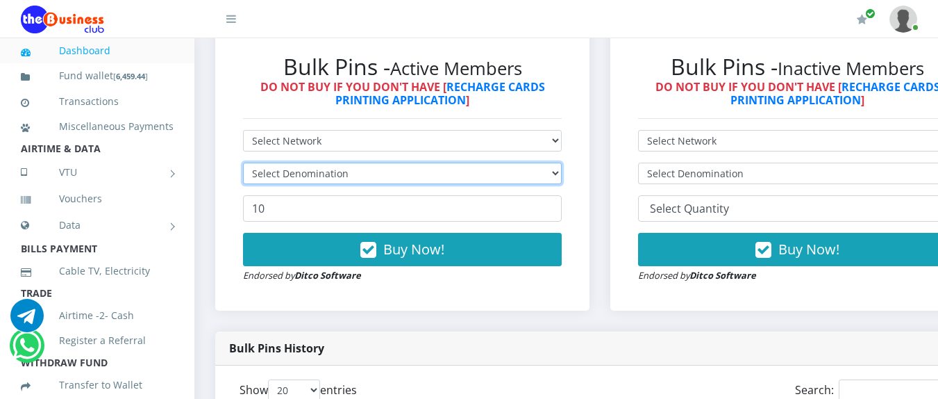
click at [472, 172] on select "Select Denomination" at bounding box center [402, 173] width 319 height 22
click at [448, 171] on select "Select Denomination" at bounding box center [402, 173] width 319 height 22
select select
click at [243, 165] on select "Select Denomination" at bounding box center [402, 173] width 319 height 22
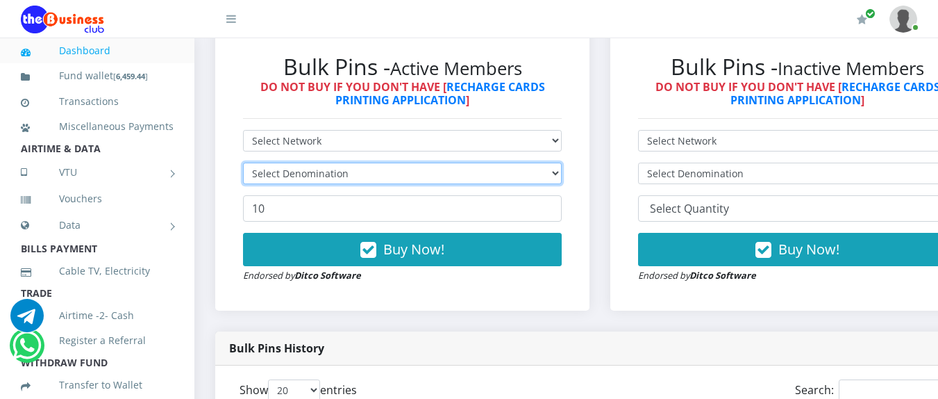
click at [557, 175] on select "Select Denomination" at bounding box center [402, 173] width 319 height 22
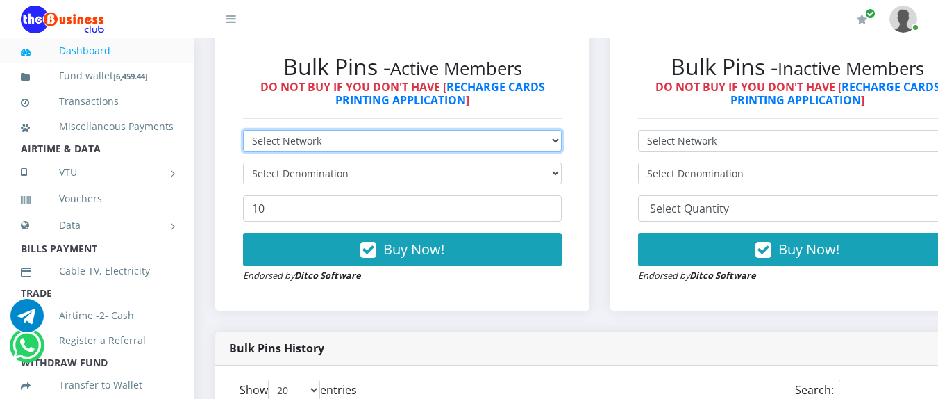
click at [499, 139] on select "Select Network MTN Globacom 9Mobile Airtel" at bounding box center [402, 141] width 319 height 22
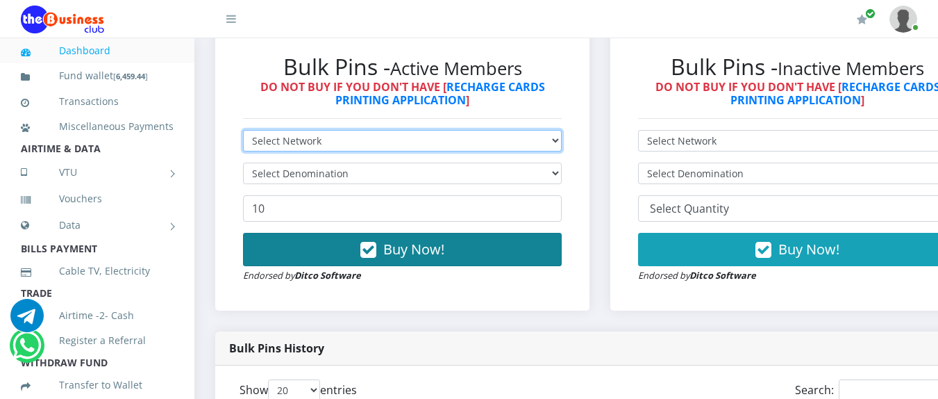
click at [243, 133] on select "Select Network MTN Globacom 9Mobile Airtel" at bounding box center [402, 141] width 319 height 22
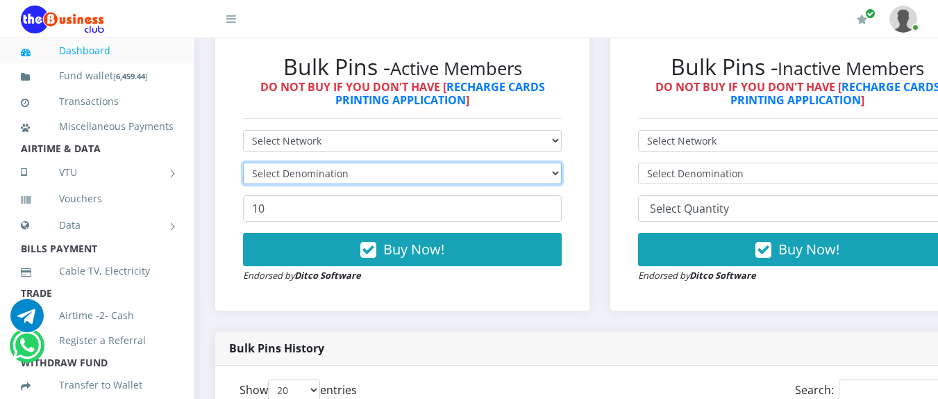
click at [435, 178] on select "Select Denomination" at bounding box center [402, 173] width 319 height 22
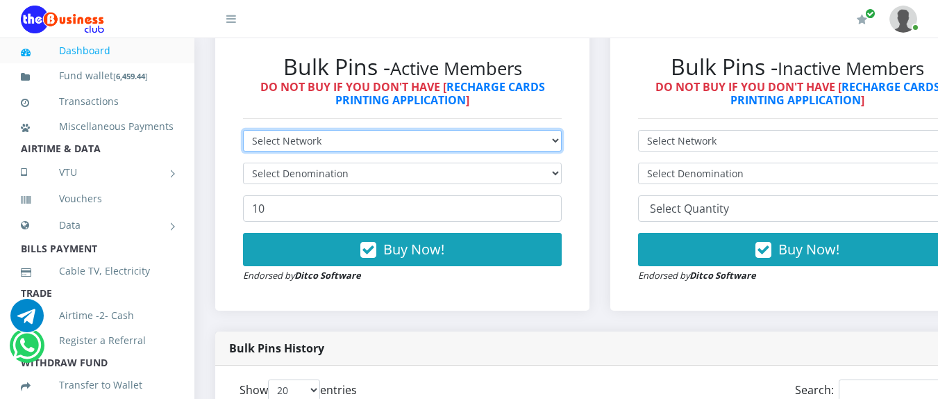
click at [410, 151] on select "Select Network MTN Globacom 9Mobile Airtel" at bounding box center [402, 141] width 319 height 22
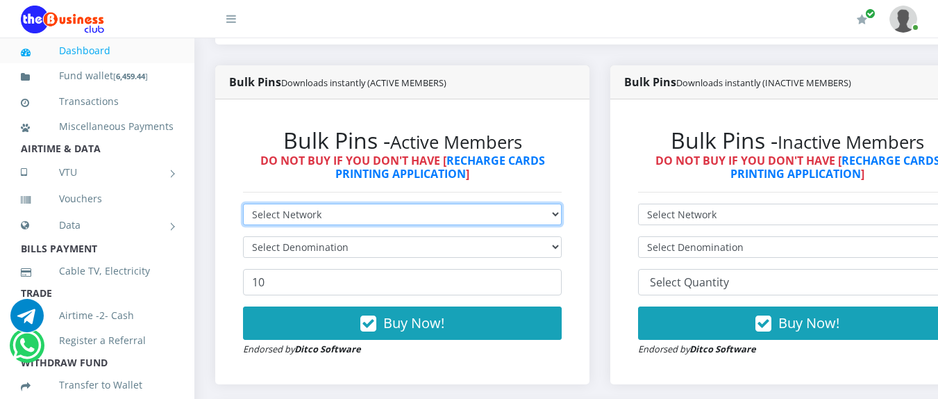
scroll to position [338, 0]
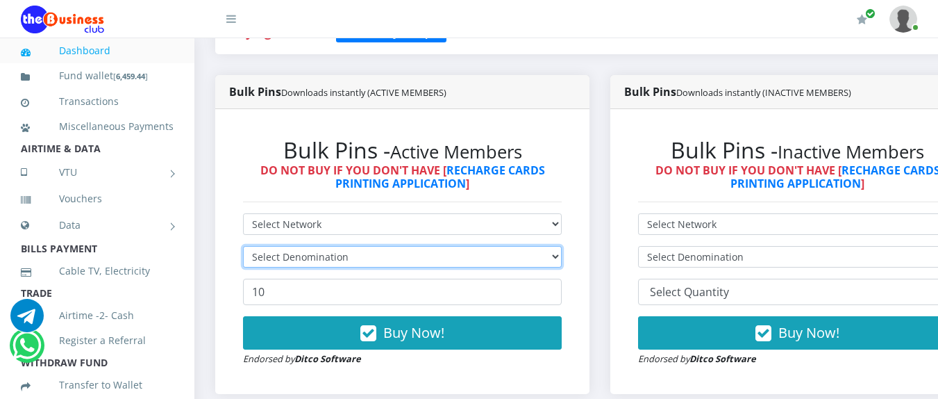
click at [426, 265] on select "Select Denomination" at bounding box center [402, 257] width 319 height 22
click at [562, 256] on select "Select Denomination" at bounding box center [402, 257] width 319 height 22
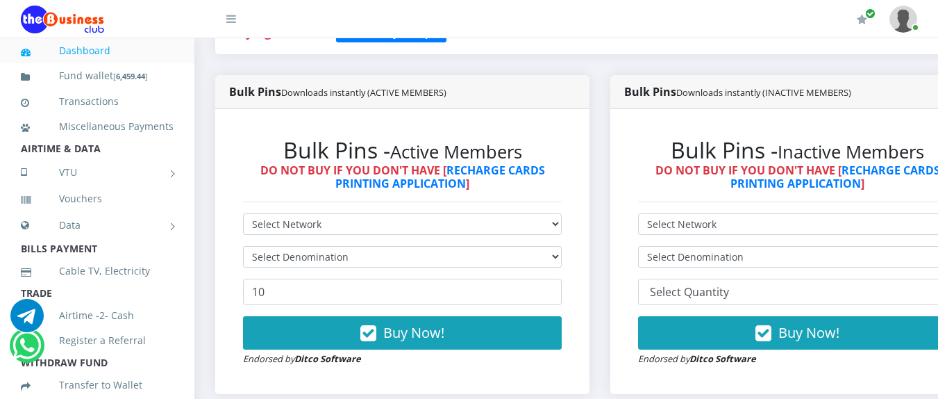
click at [448, 213] on div "Bulk Pins - Active Members DO NOT BUY IF YOU DON'T HAVE [ RECHARGE CARDS PRINTI…" at bounding box center [402, 251] width 346 height 257
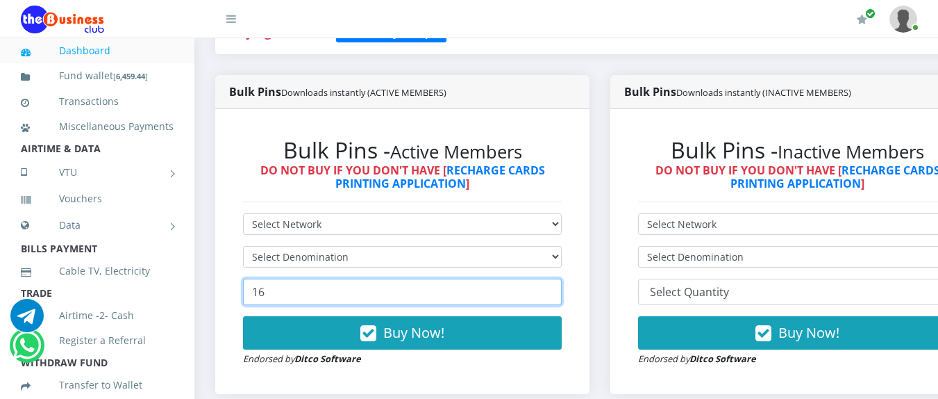
click at [560, 287] on input "16" at bounding box center [402, 291] width 319 height 26
click at [557, 299] on input "15" at bounding box center [402, 291] width 319 height 26
type input "14"
click at [557, 299] on input "14" at bounding box center [402, 291] width 319 height 26
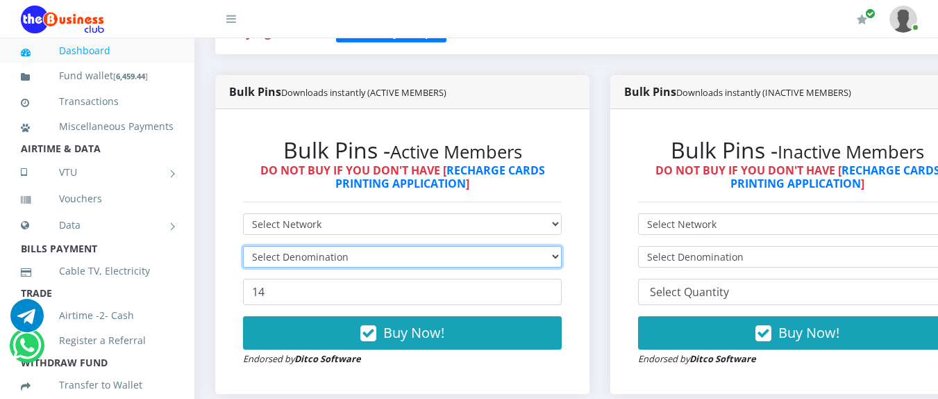
click at [562, 256] on select "Select Denomination" at bounding box center [402, 257] width 319 height 22
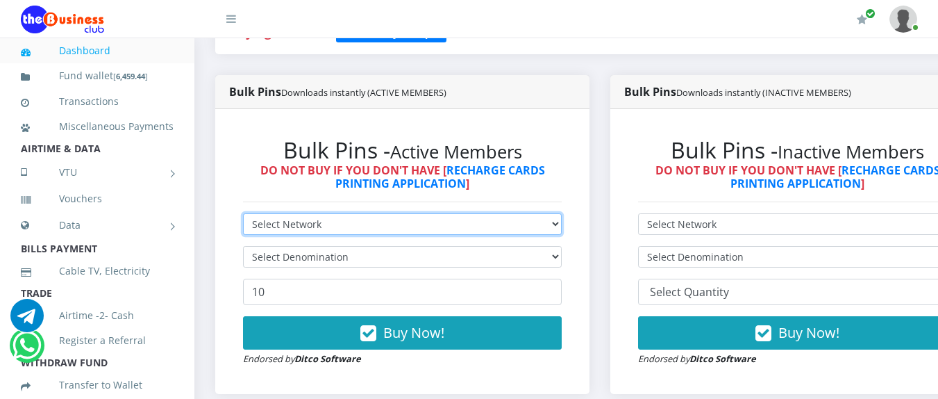
click at [274, 232] on select "Select Network MTN Globacom 9Mobile Airtel" at bounding box center [402, 224] width 319 height 22
select select "Airtel"
click at [243, 216] on select "Select Network MTN Globacom 9Mobile Airtel" at bounding box center [402, 224] width 319 height 22
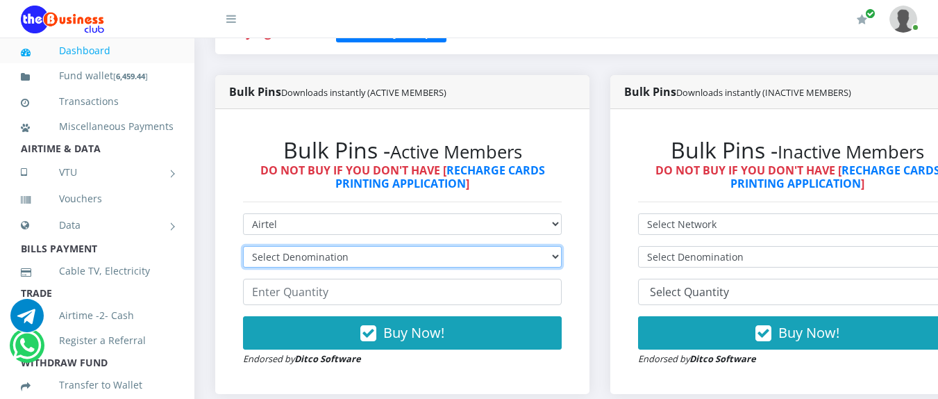
click at [303, 259] on select "Select Denomination Airtel NGN100 - ₦96.36 Airtel NGN200 - ₦192.72 Airtel NGN50…" at bounding box center [402, 257] width 319 height 22
select select "481.8-500"
click at [243, 249] on select "Select Denomination Airtel NGN100 - ₦96.36 Airtel NGN200 - ₦192.72 Airtel NGN50…" at bounding box center [402, 257] width 319 height 22
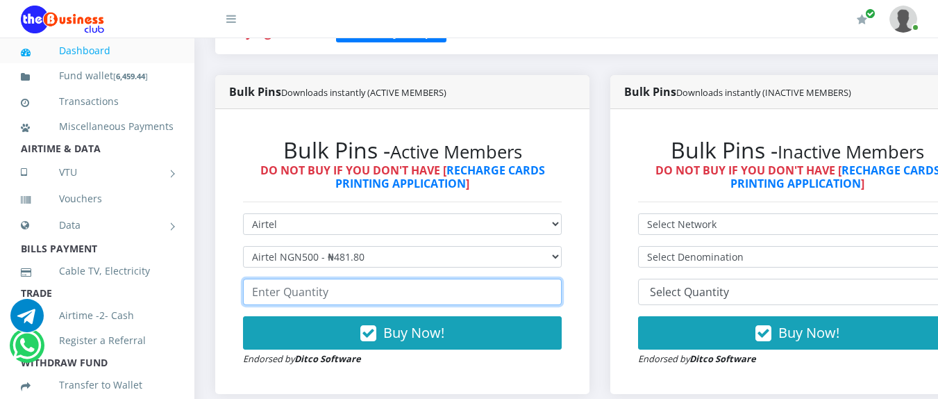
click at [299, 292] on input "number" at bounding box center [402, 291] width 319 height 26
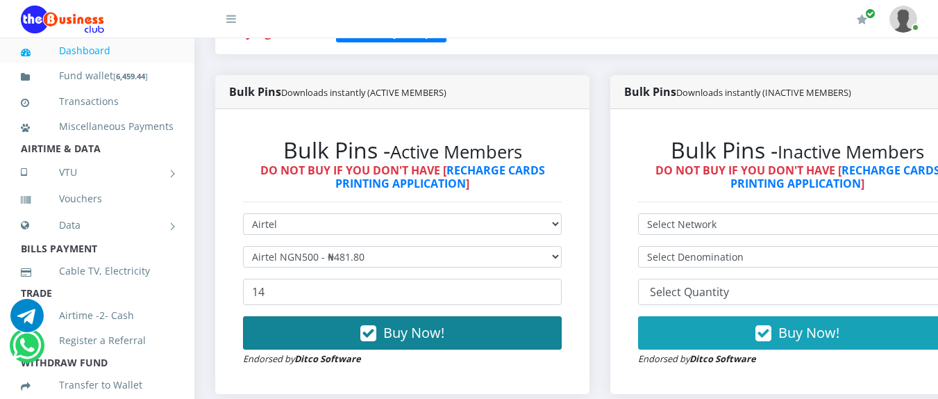
click at [392, 331] on span "Buy Now!" at bounding box center [413, 332] width 61 height 19
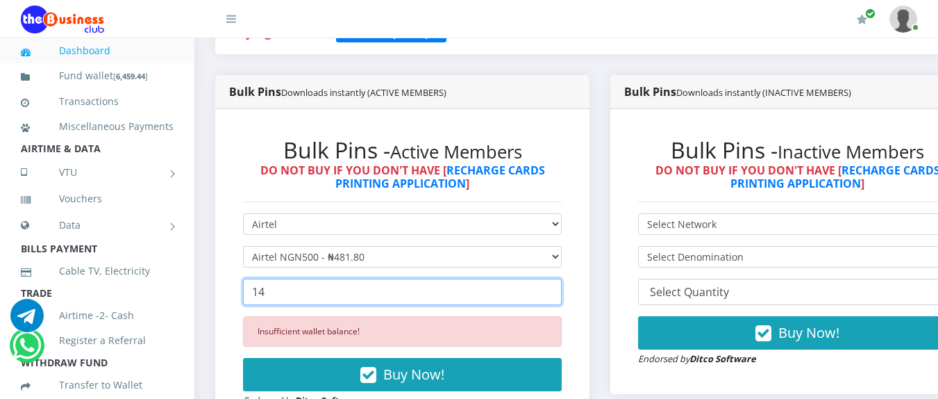
click at [320, 292] on input "14" at bounding box center [402, 291] width 319 height 26
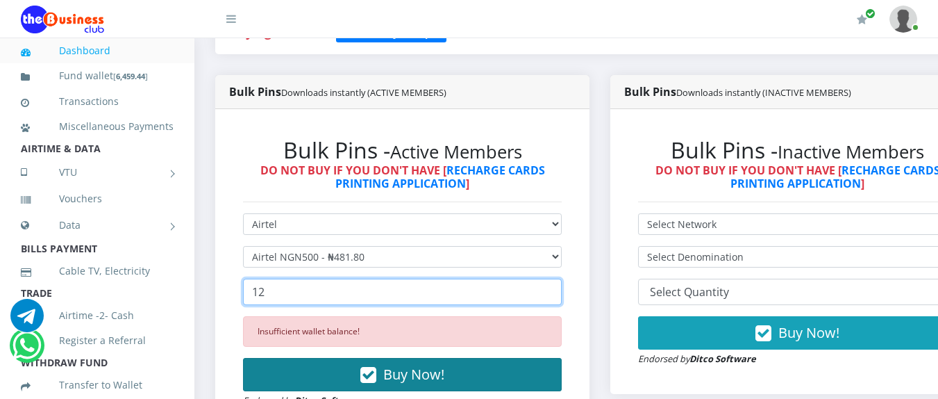
type input "12"
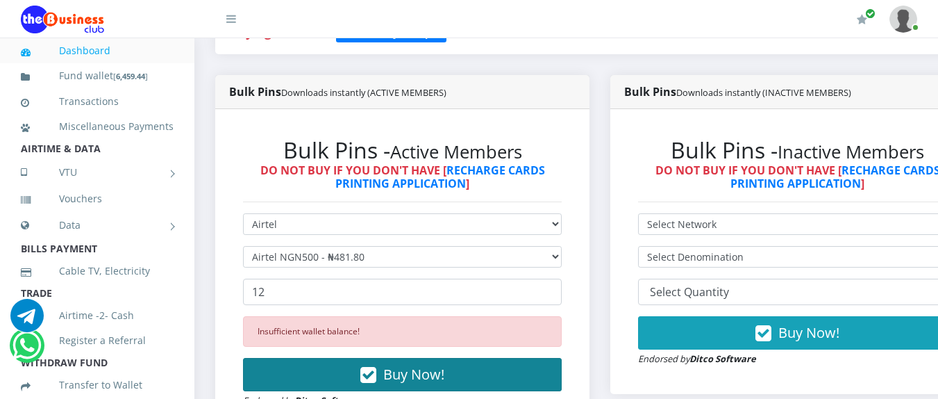
click at [295, 389] on button "Buy Now!" at bounding box center [402, 374] width 319 height 33
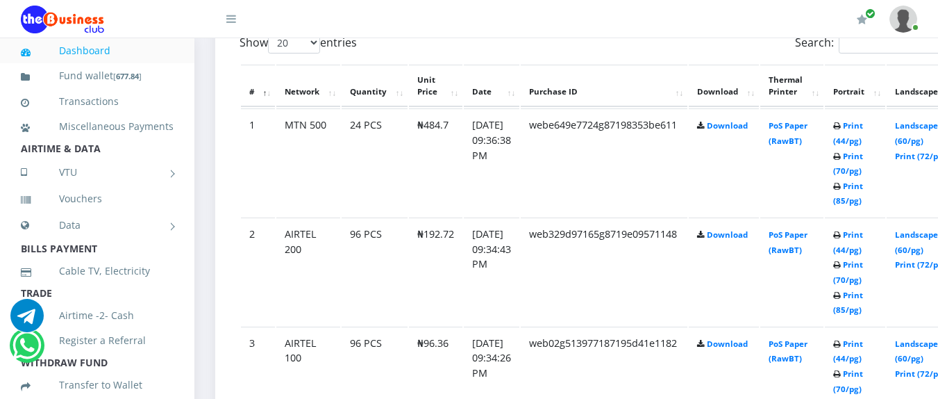
scroll to position [819, 0]
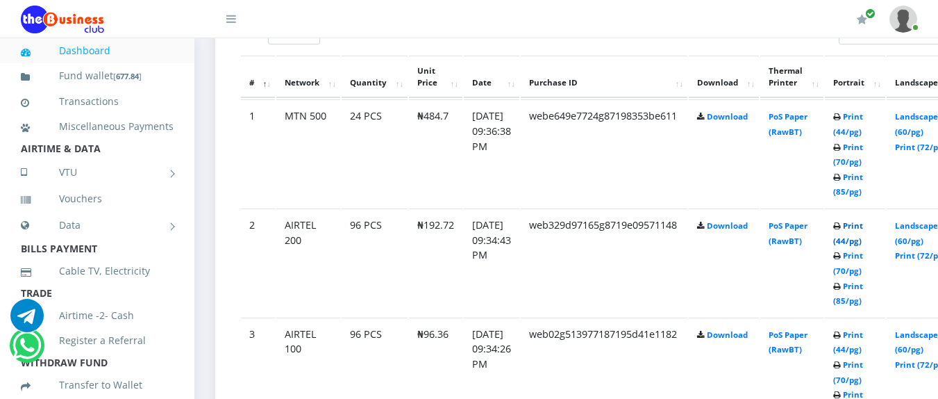
click at [863, 229] on link "Print (44/pg)" at bounding box center [848, 233] width 30 height 26
click at [863, 227] on link "Print (44/pg)" at bounding box center [848, 233] width 30 height 26
